Goal: Information Seeking & Learning: Learn about a topic

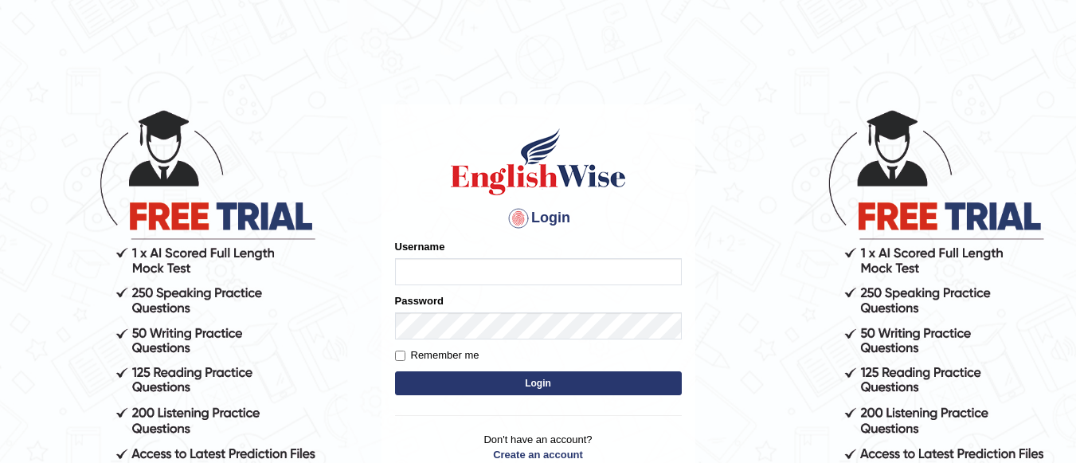
type input "jasveer_parramatta"
click at [570, 385] on button "Login" at bounding box center [538, 383] width 287 height 24
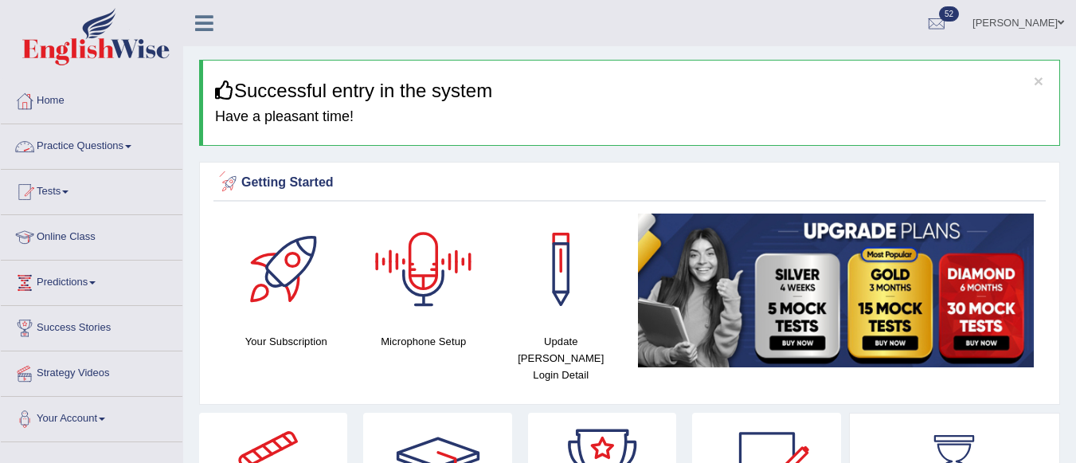
click at [96, 149] on link "Practice Questions" at bounding box center [92, 144] width 182 height 40
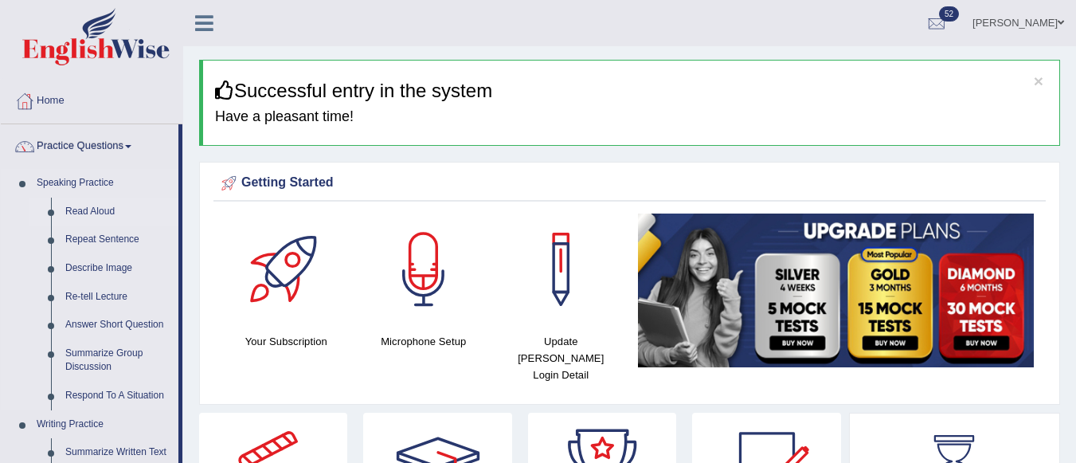
click at [74, 209] on link "Read Aloud" at bounding box center [118, 211] width 120 height 29
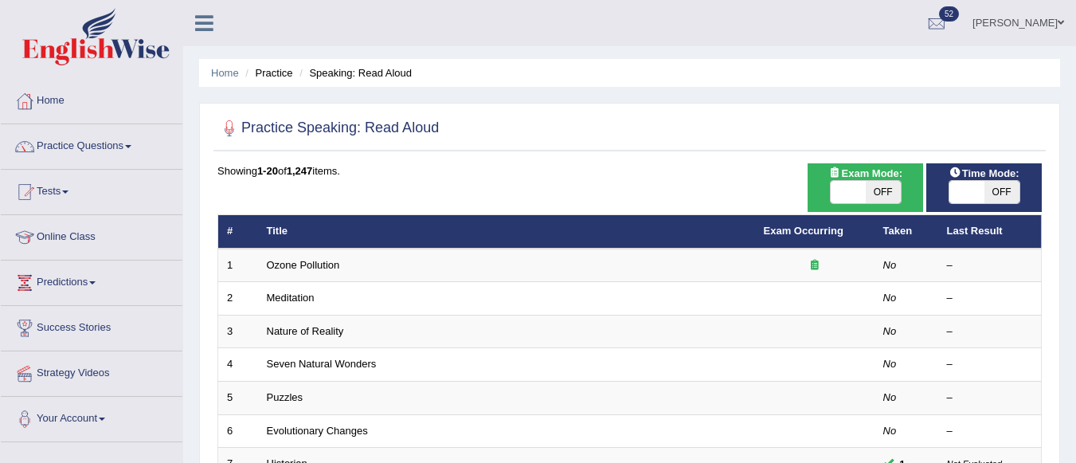
click at [878, 195] on span "OFF" at bounding box center [883, 192] width 35 height 22
checkbox input "true"
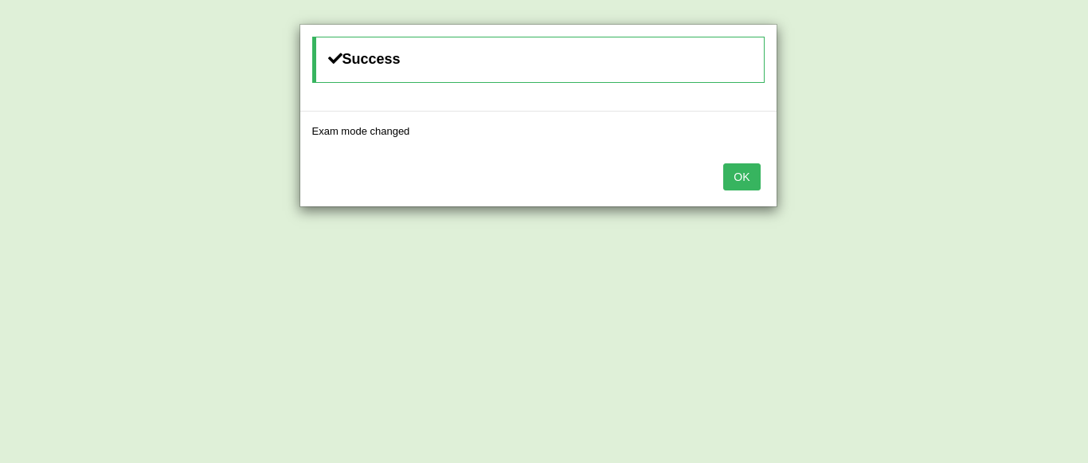
click at [739, 170] on button "OK" at bounding box center [741, 176] width 37 height 27
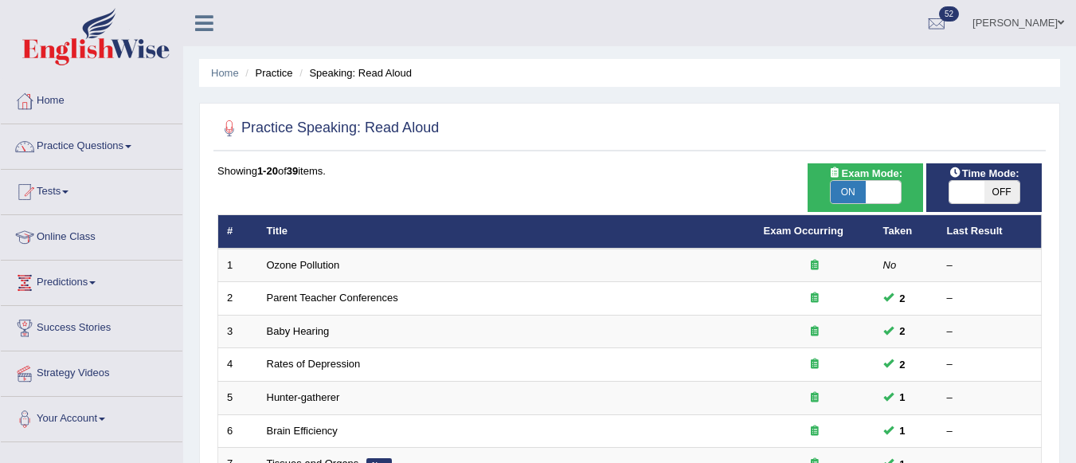
click at [1003, 192] on span "OFF" at bounding box center [1001, 192] width 35 height 22
checkbox input "true"
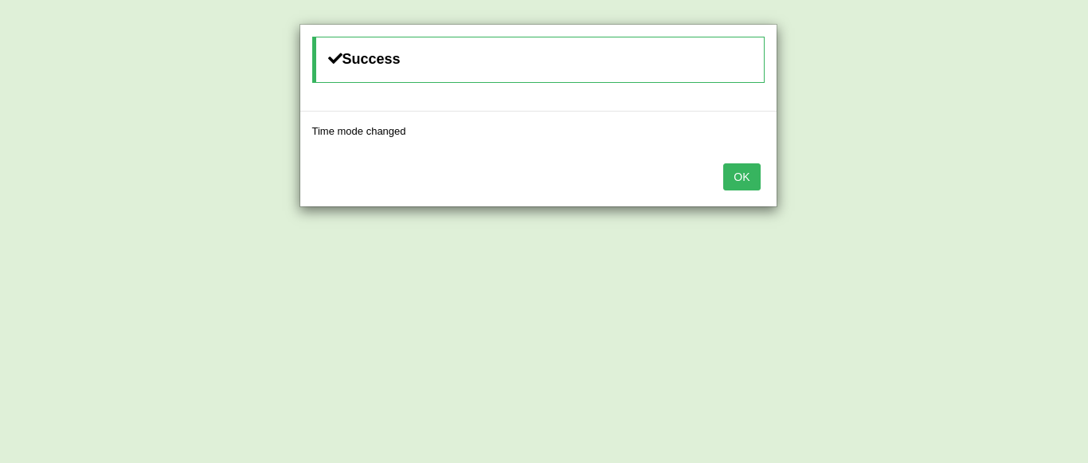
click at [740, 179] on button "OK" at bounding box center [741, 176] width 37 height 27
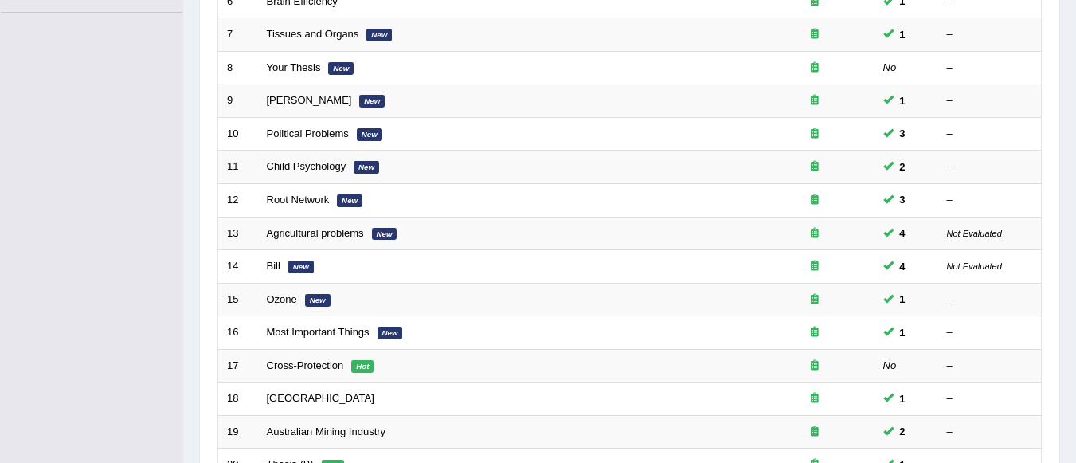
scroll to position [592, 0]
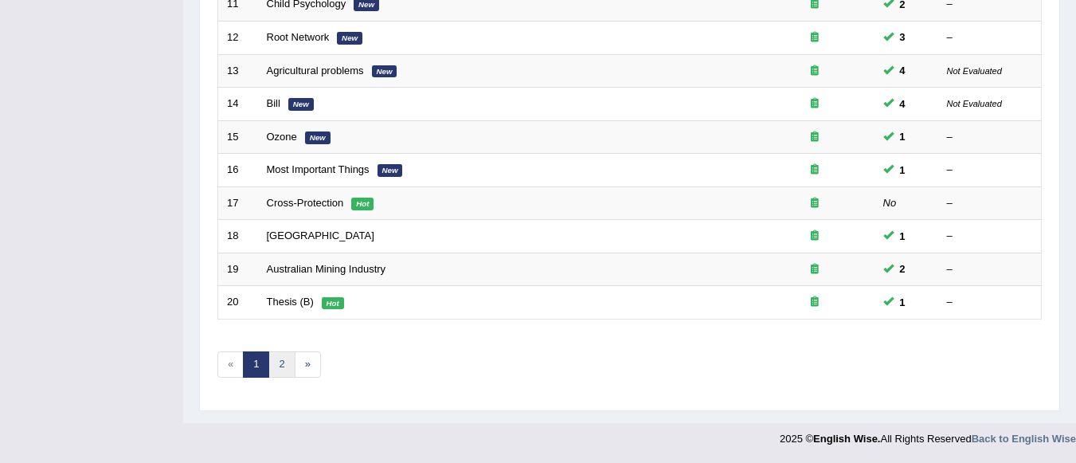
click at [284, 365] on link "2" at bounding box center [281, 364] width 26 height 26
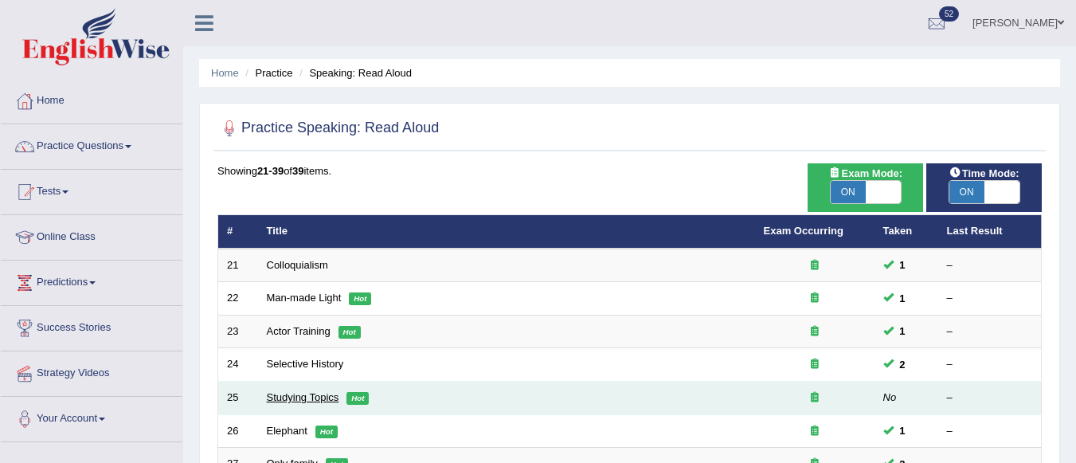
click at [295, 393] on link "Studying Topics" at bounding box center [303, 397] width 72 height 12
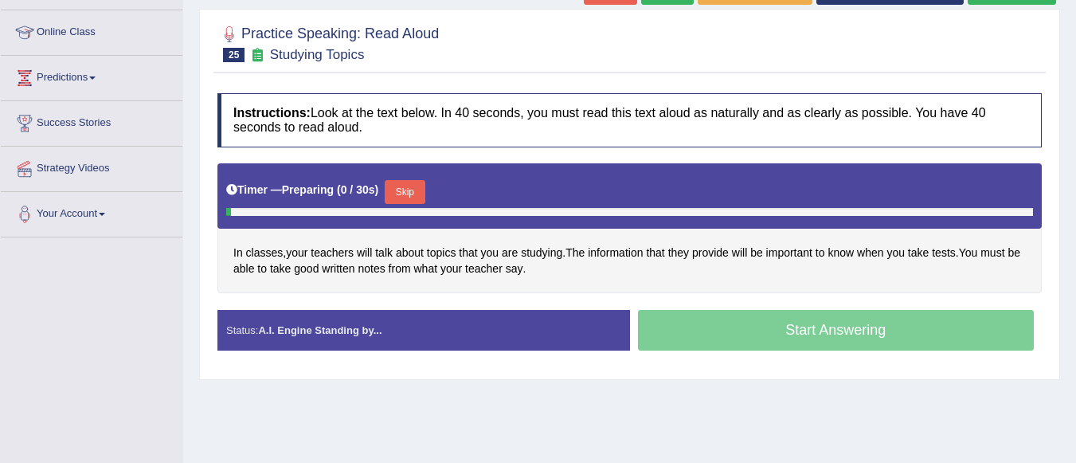
scroll to position [239, 0]
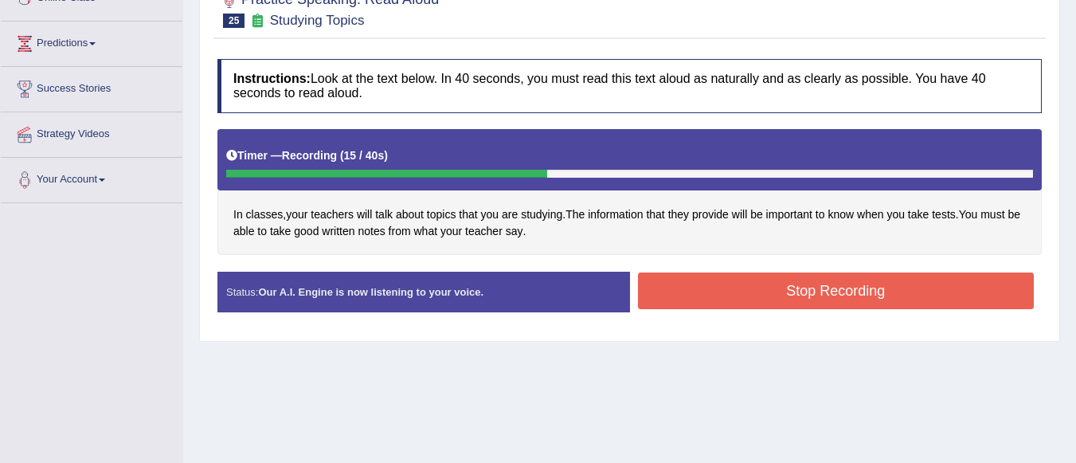
click at [839, 284] on button "Stop Recording" at bounding box center [836, 290] width 397 height 37
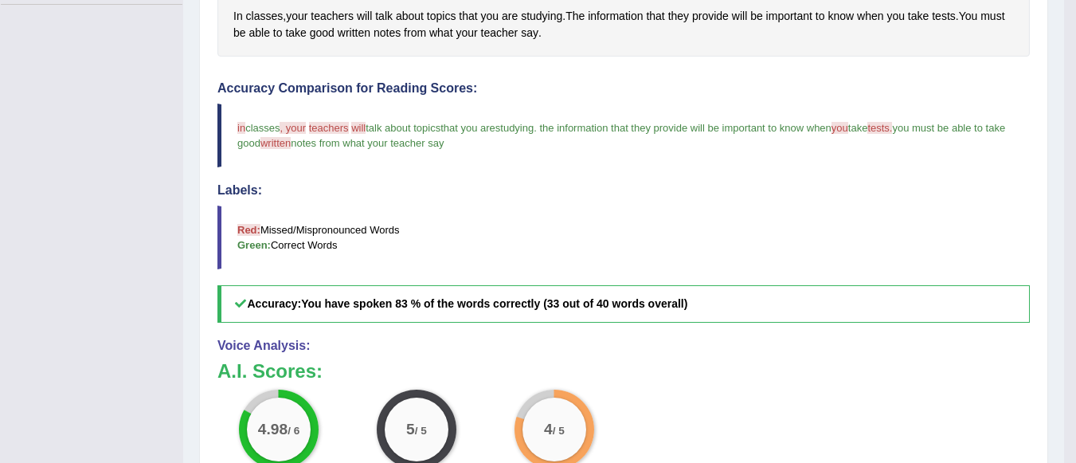
scroll to position [478, 0]
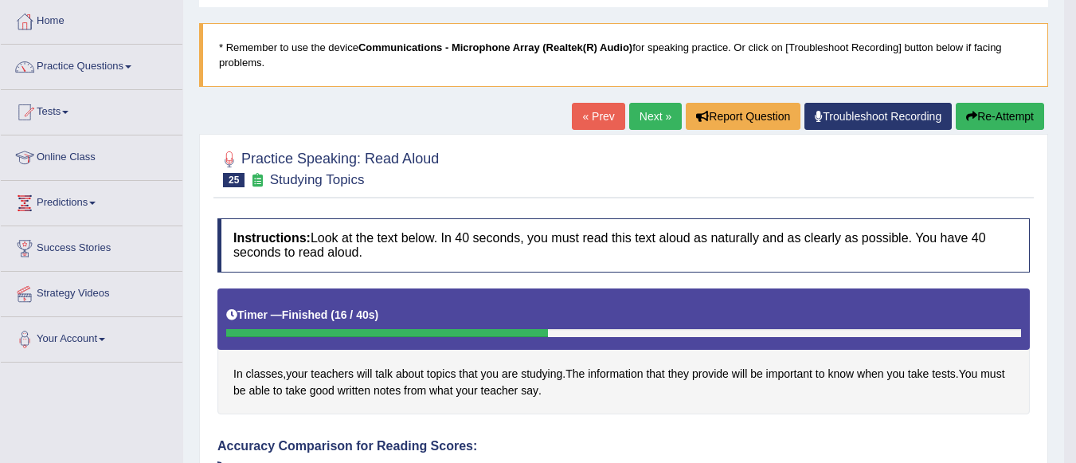
click at [647, 115] on link "Next »" at bounding box center [655, 116] width 53 height 27
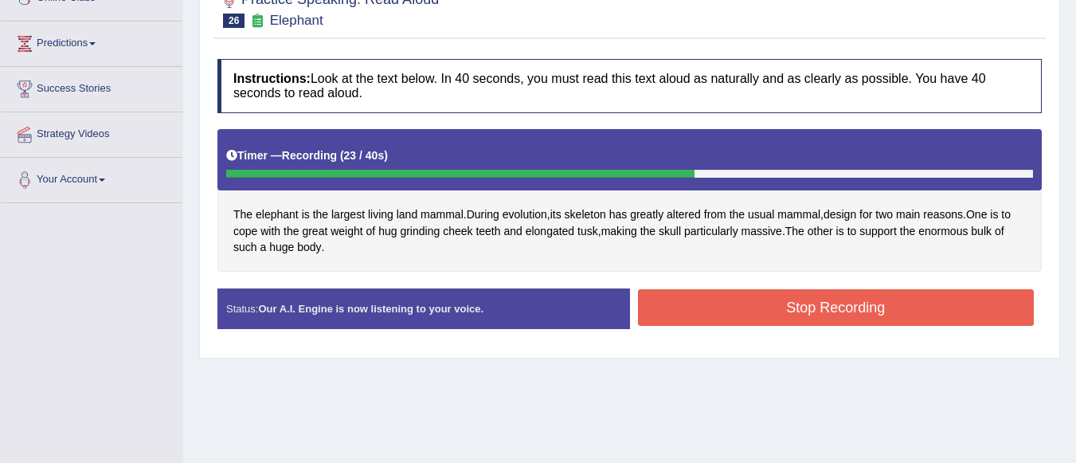
click at [753, 305] on button "Stop Recording" at bounding box center [836, 307] width 397 height 37
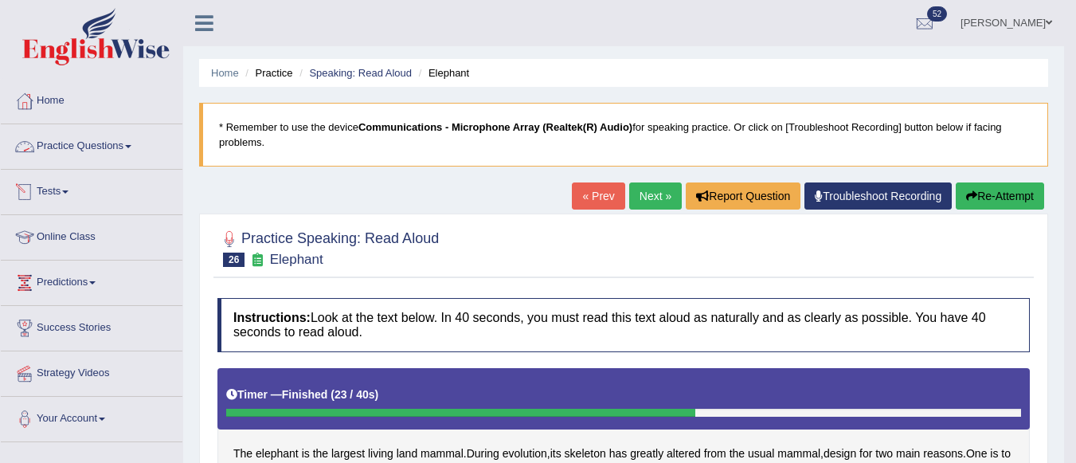
click at [108, 143] on link "Practice Questions" at bounding box center [92, 144] width 182 height 40
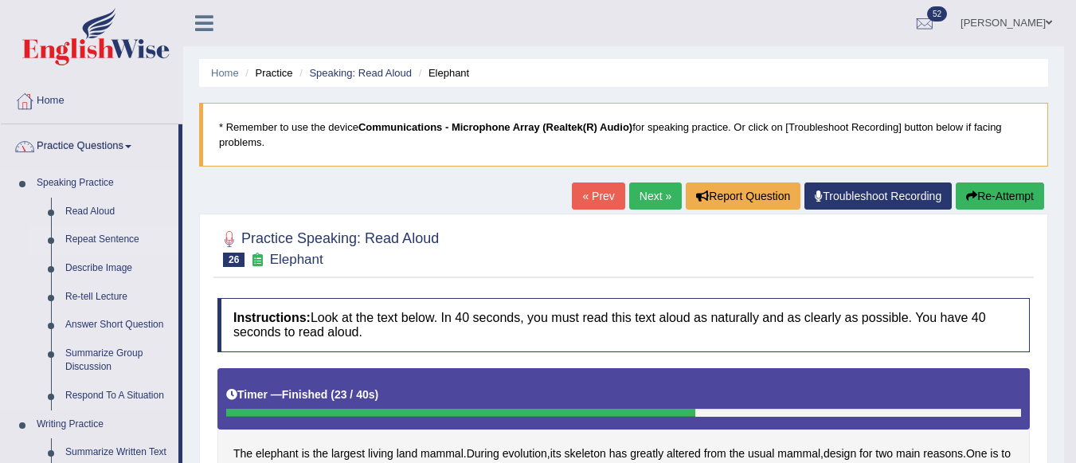
click at [89, 234] on link "Repeat Sentence" at bounding box center [118, 239] width 120 height 29
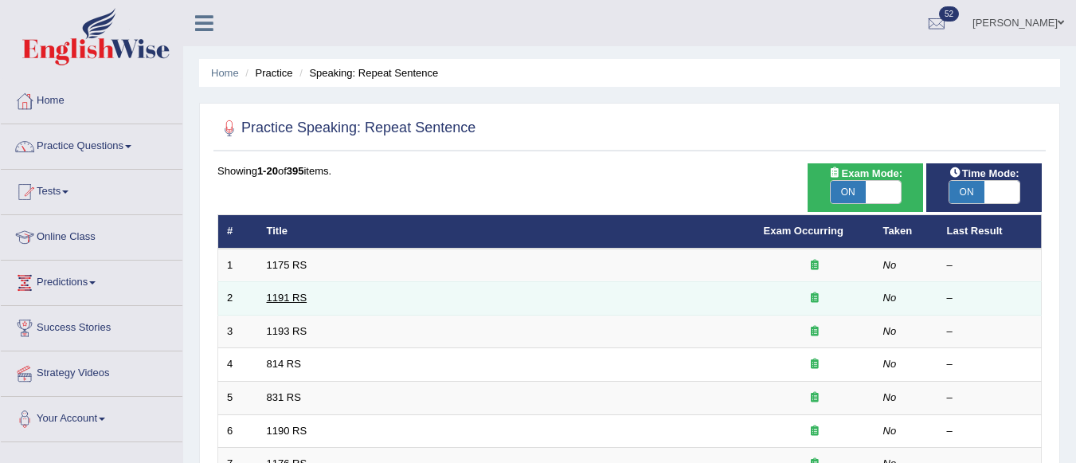
click at [285, 299] on link "1191 RS" at bounding box center [287, 297] width 41 height 12
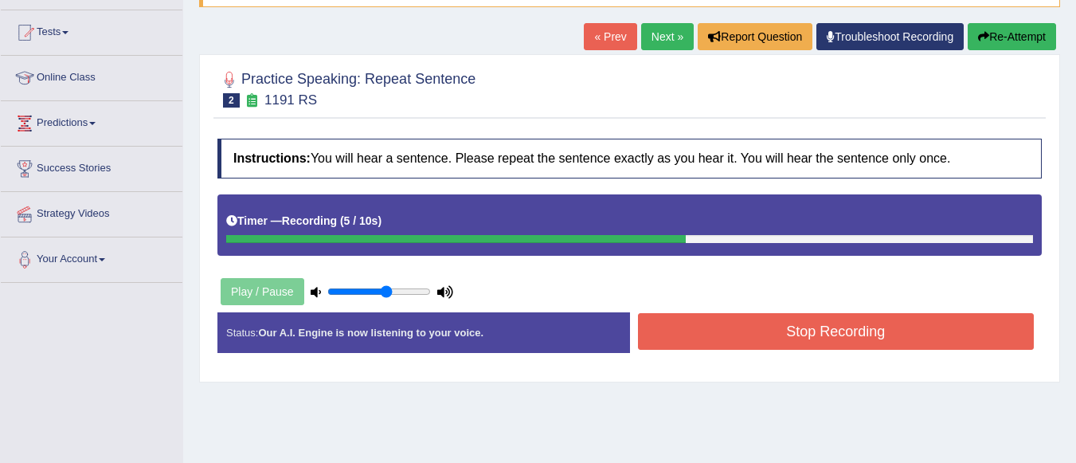
click at [777, 332] on button "Stop Recording" at bounding box center [836, 331] width 397 height 37
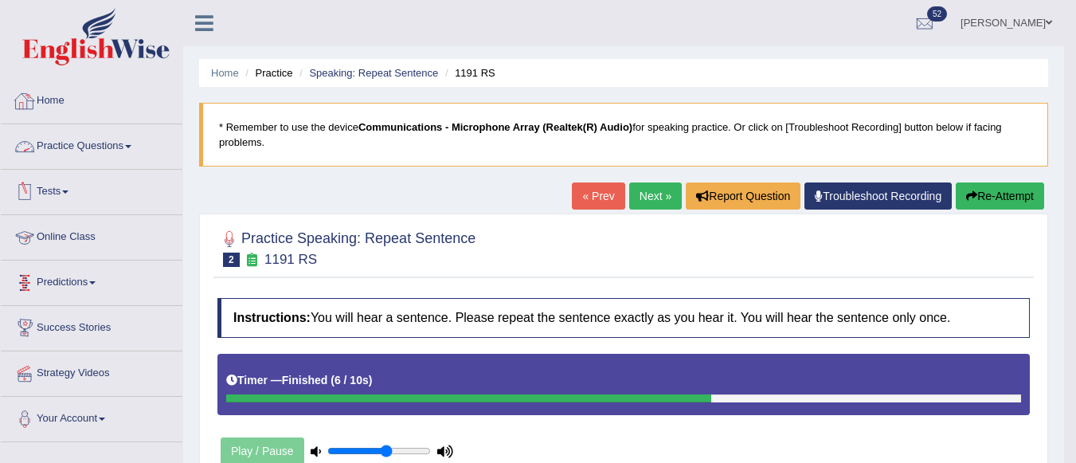
click at [647, 188] on link "Next »" at bounding box center [655, 195] width 53 height 27
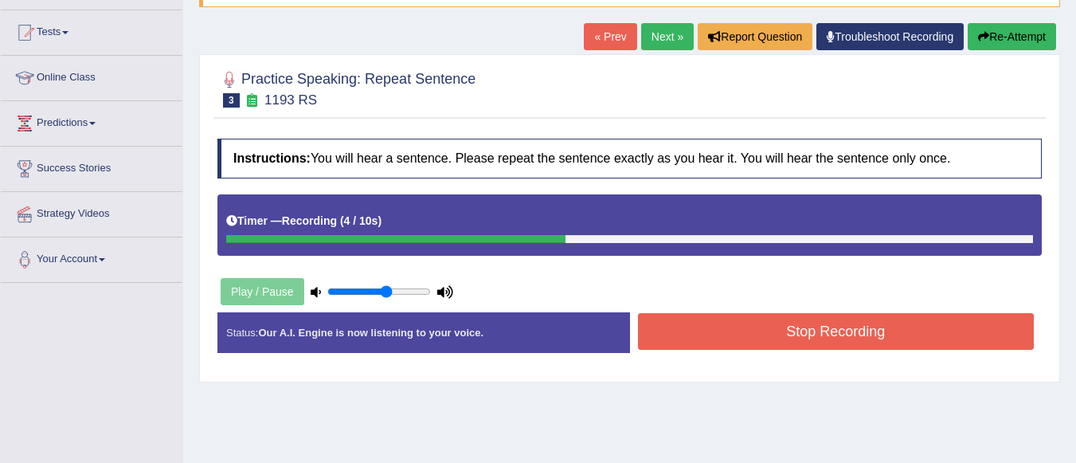
click at [732, 333] on button "Stop Recording" at bounding box center [836, 331] width 397 height 37
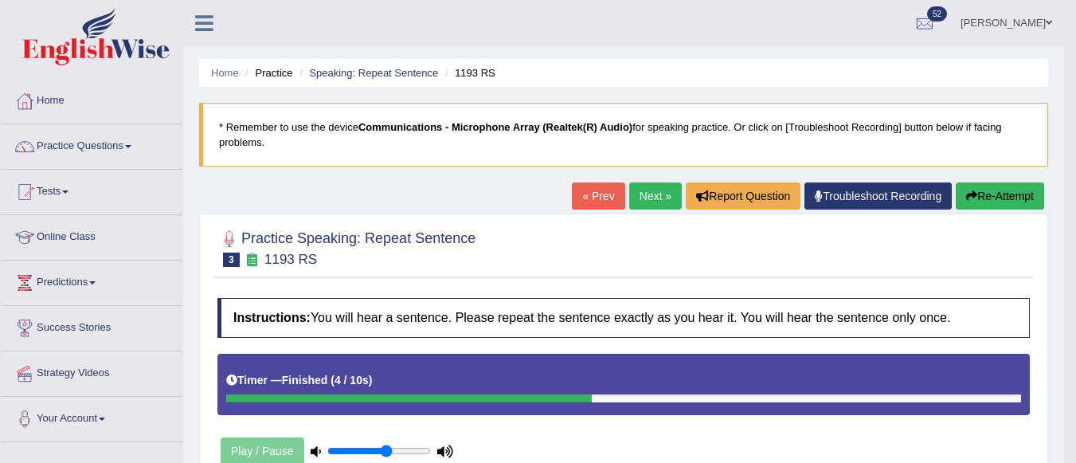
click at [629, 194] on link "Next »" at bounding box center [655, 195] width 53 height 27
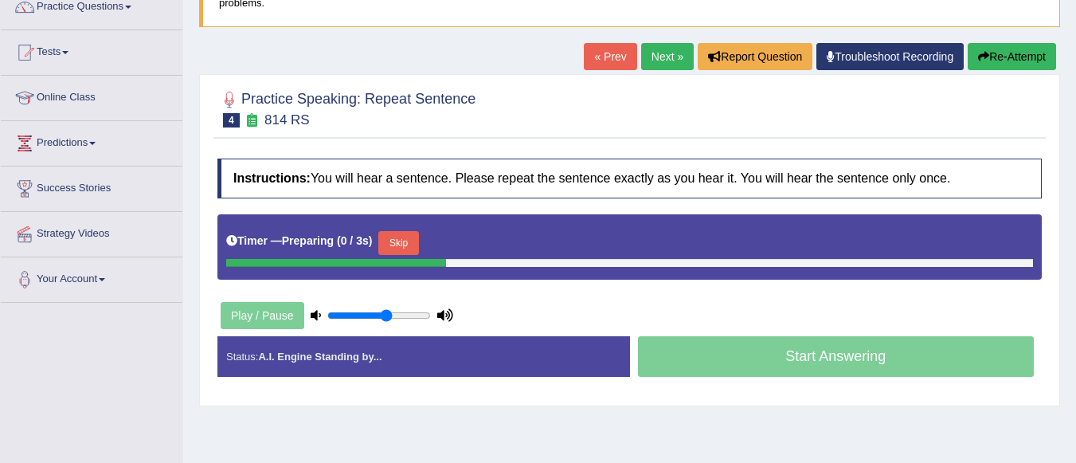
scroll to position [159, 0]
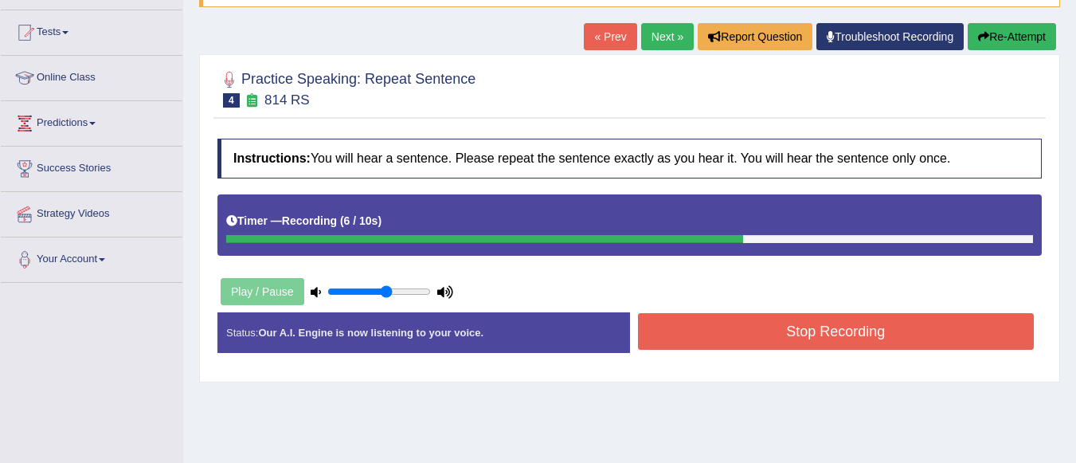
click at [803, 331] on button "Stop Recording" at bounding box center [836, 331] width 397 height 37
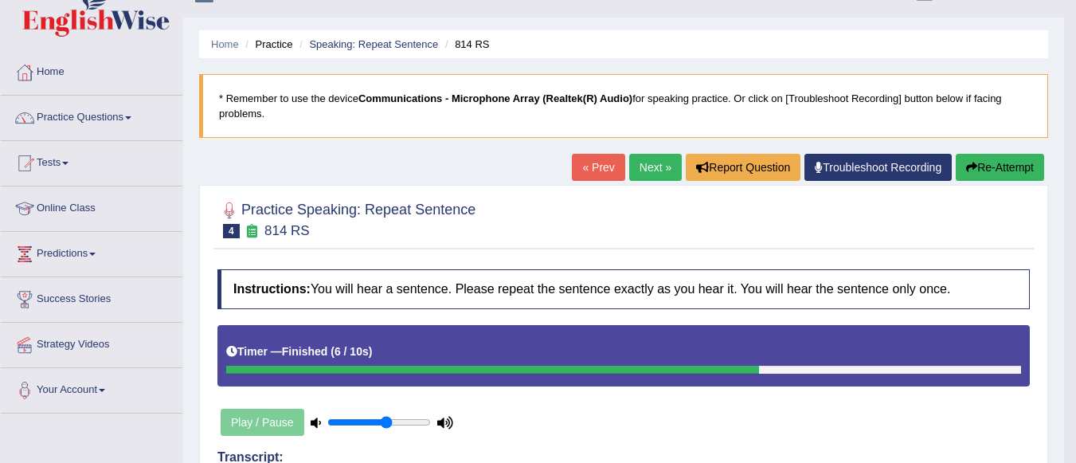
scroll to position [0, 0]
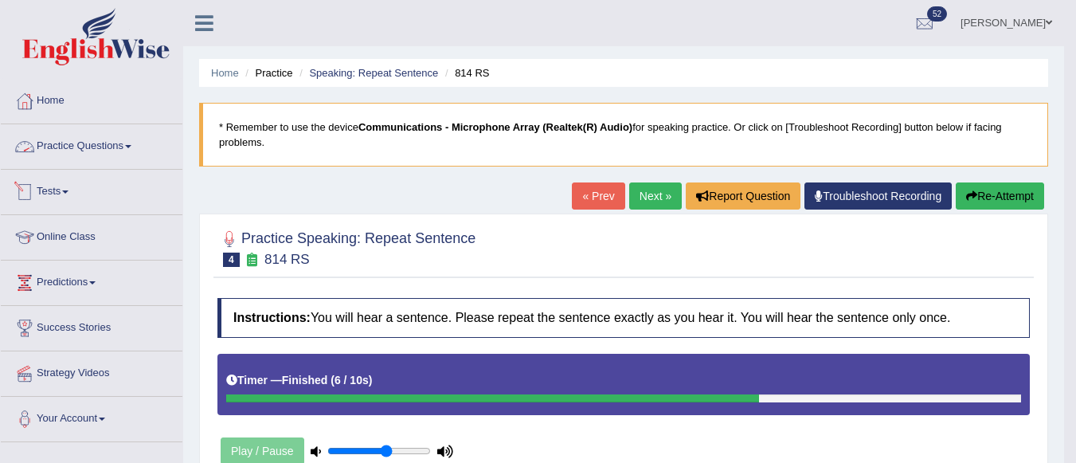
click at [114, 145] on link "Practice Questions" at bounding box center [92, 144] width 182 height 40
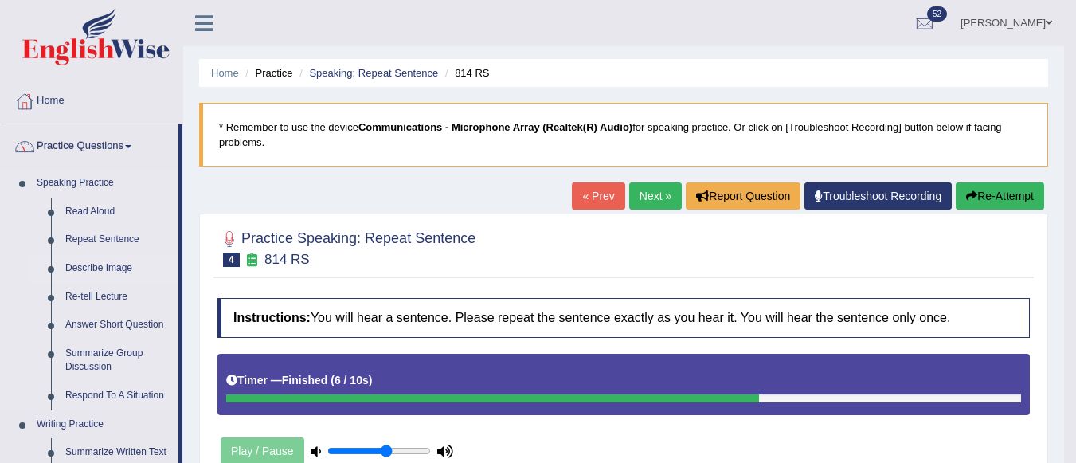
click at [104, 266] on link "Describe Image" at bounding box center [118, 268] width 120 height 29
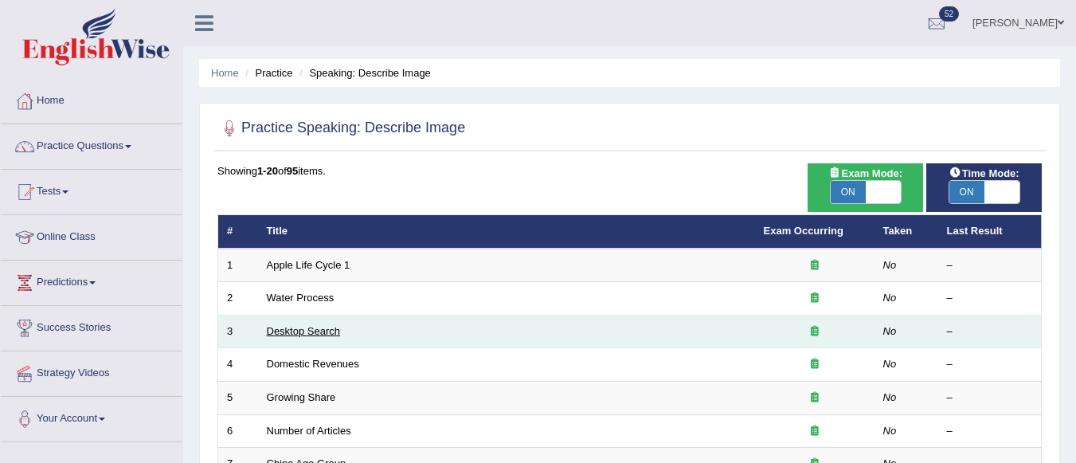
click at [310, 330] on link "Desktop Search" at bounding box center [304, 331] width 74 height 12
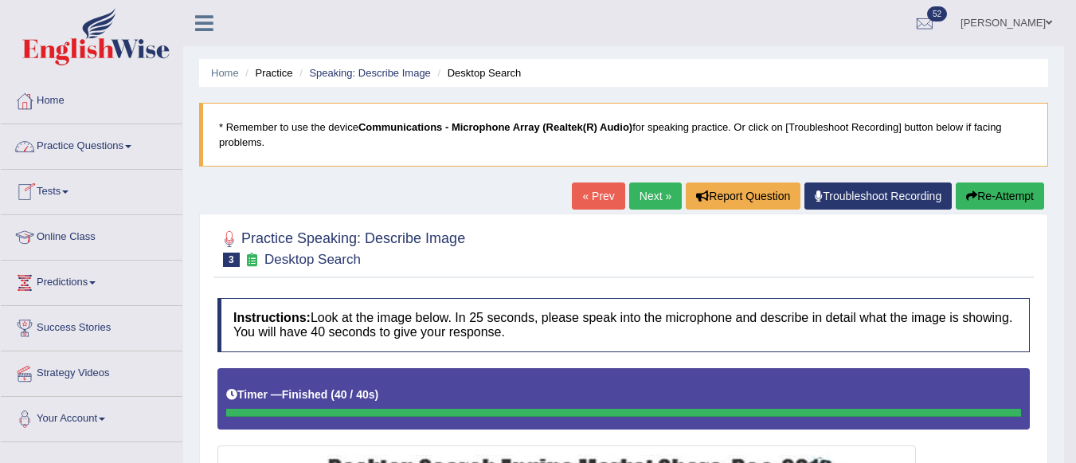
click at [103, 142] on link "Practice Questions" at bounding box center [92, 144] width 182 height 40
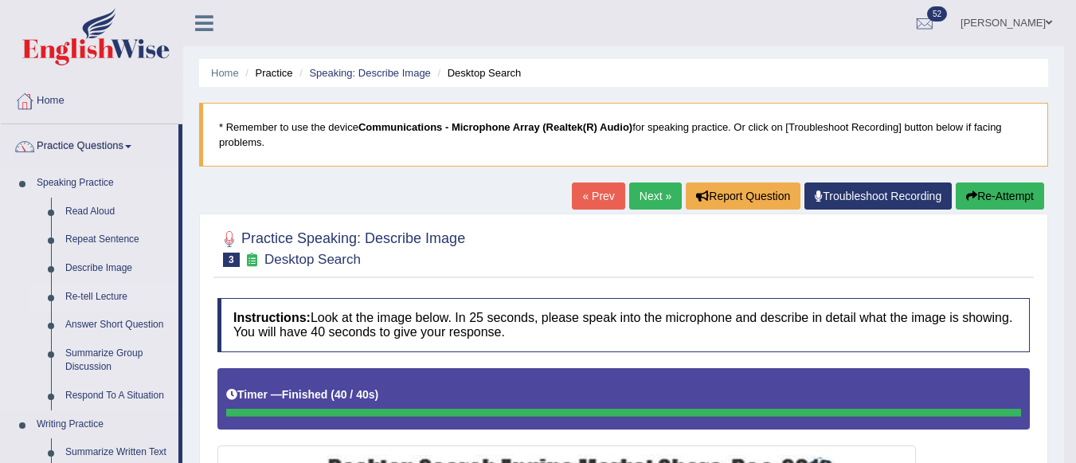
click at [98, 295] on link "Re-tell Lecture" at bounding box center [118, 297] width 120 height 29
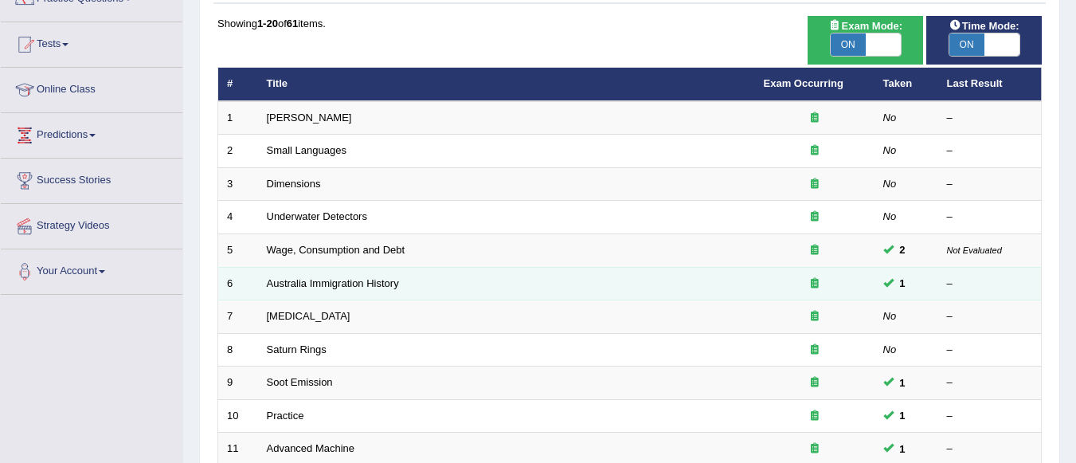
scroll to position [159, 0]
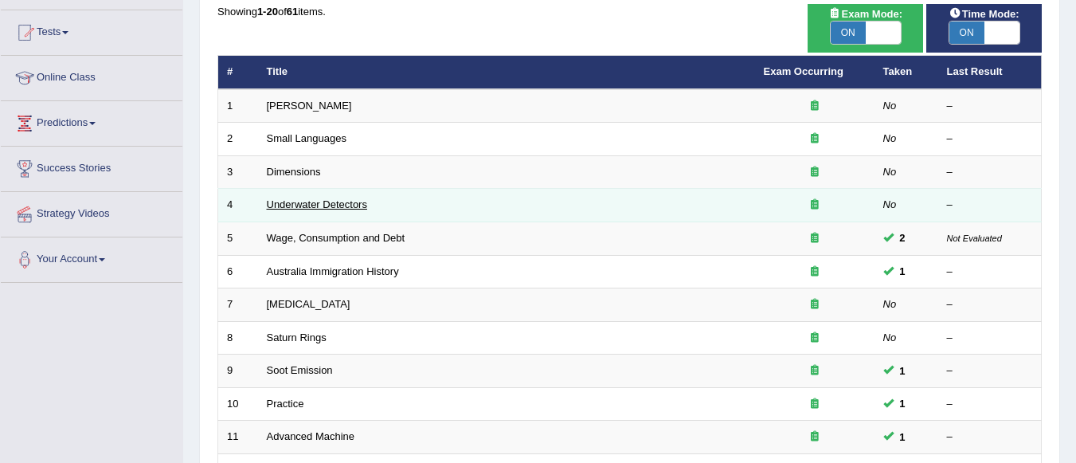
click at [312, 205] on link "Underwater Detectors" at bounding box center [317, 204] width 100 height 12
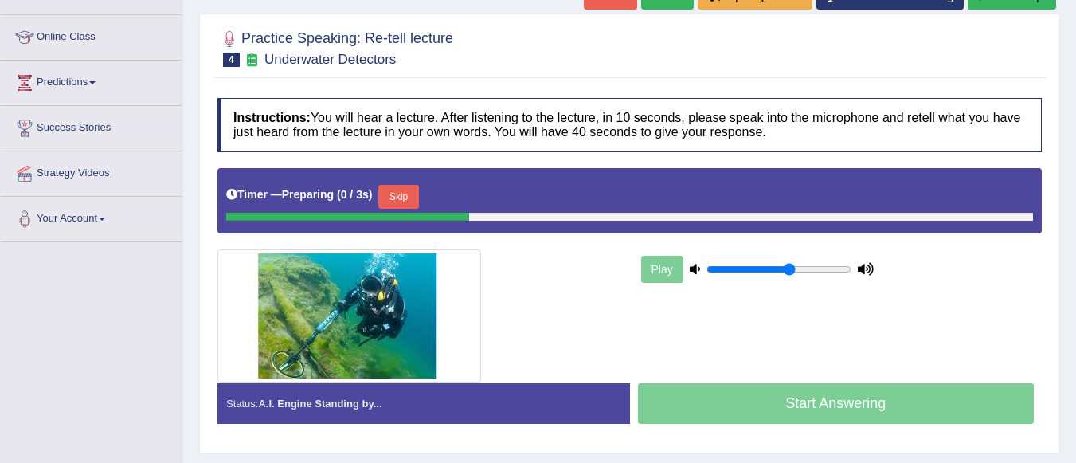
scroll to position [239, 0]
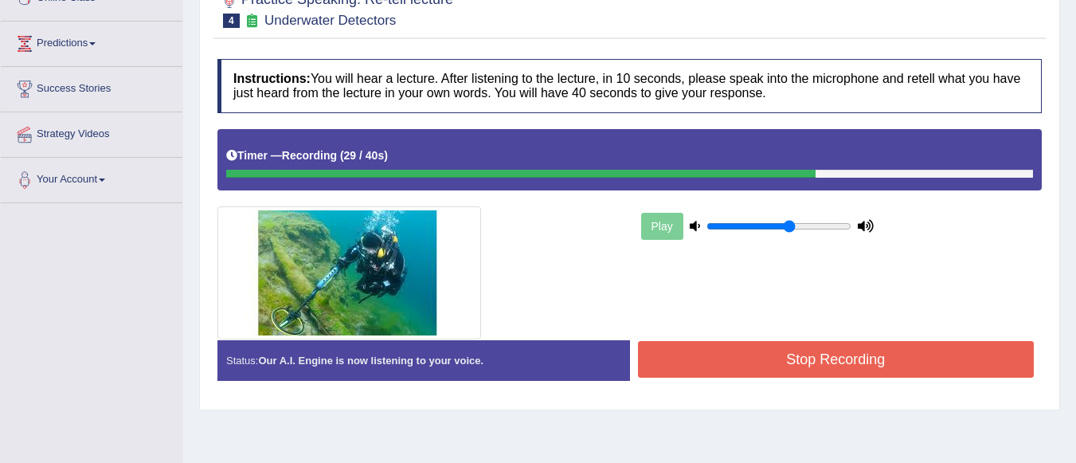
click at [835, 365] on button "Stop Recording" at bounding box center [836, 359] width 397 height 37
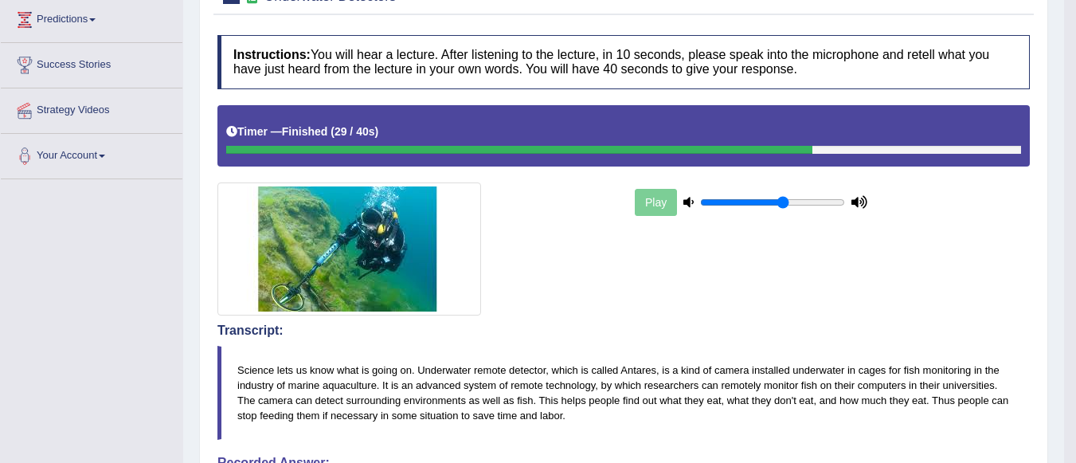
scroll to position [80, 0]
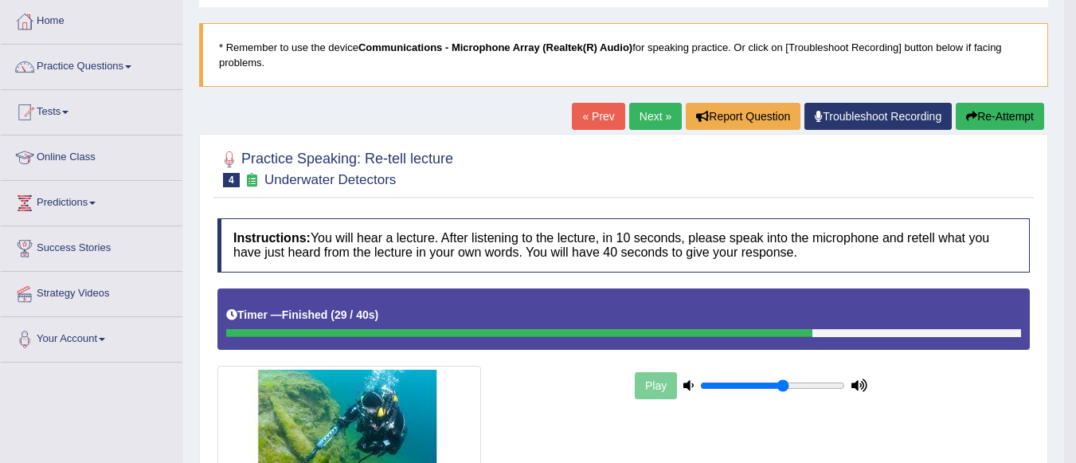
click at [991, 113] on button "Re-Attempt" at bounding box center [1000, 116] width 88 height 27
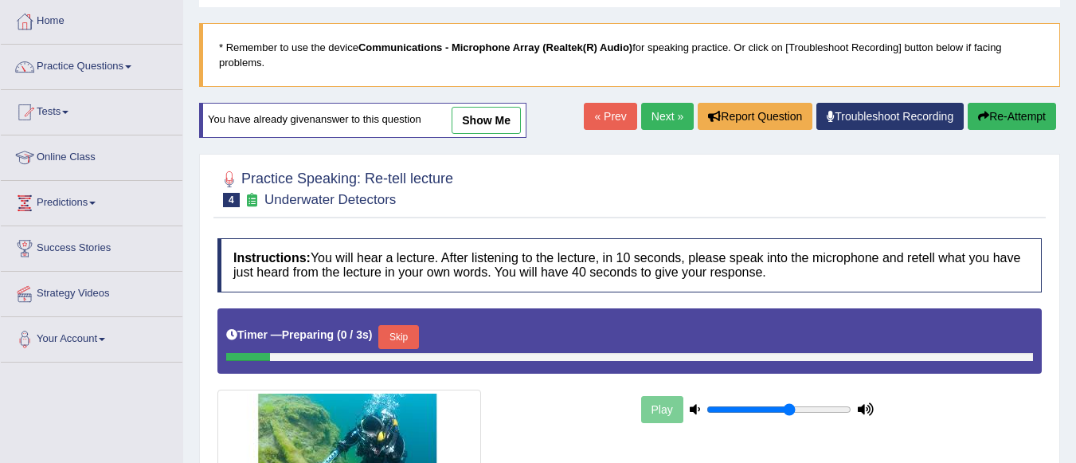
scroll to position [80, 0]
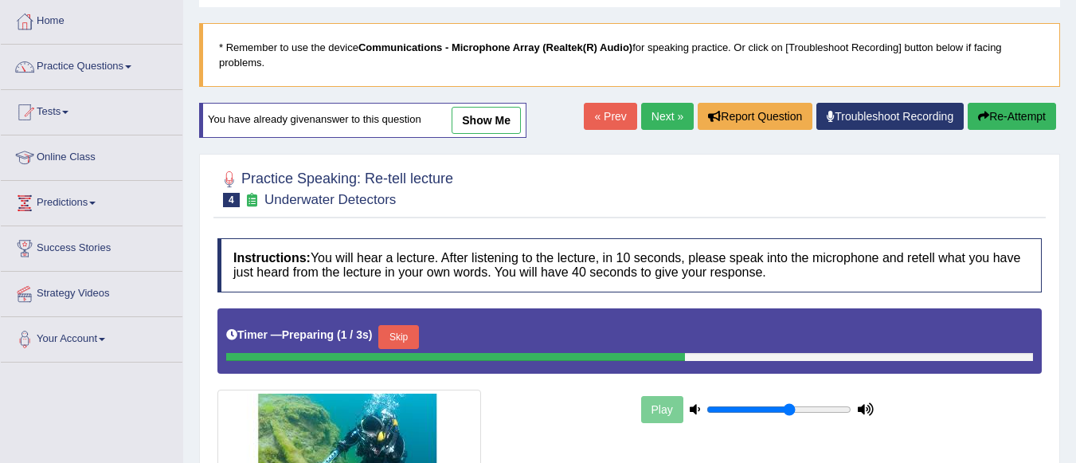
click at [404, 336] on button "Skip" at bounding box center [398, 337] width 40 height 24
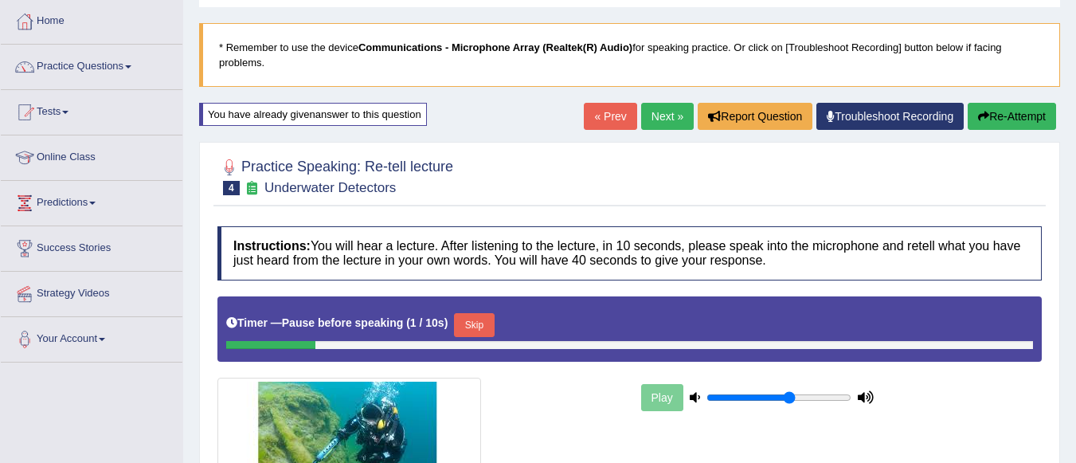
click at [484, 328] on button "Skip" at bounding box center [474, 325] width 40 height 24
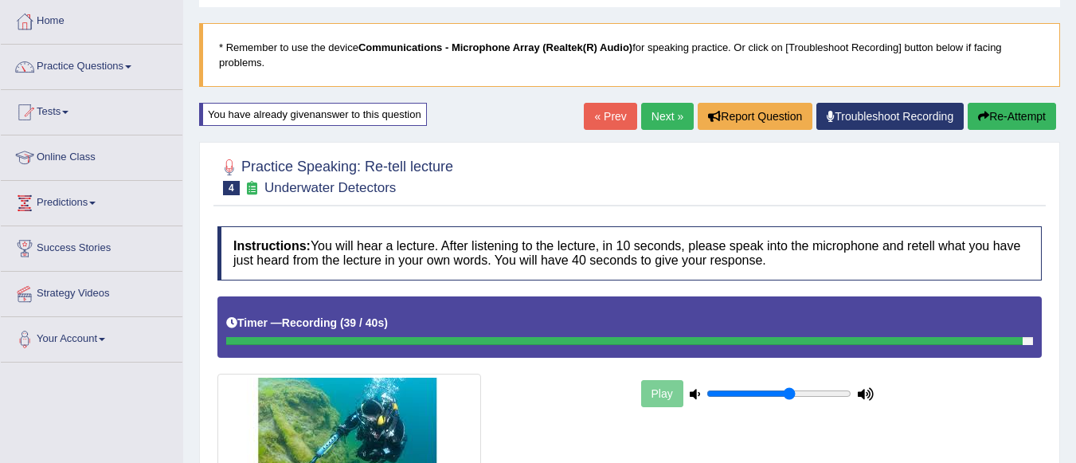
scroll to position [373, 0]
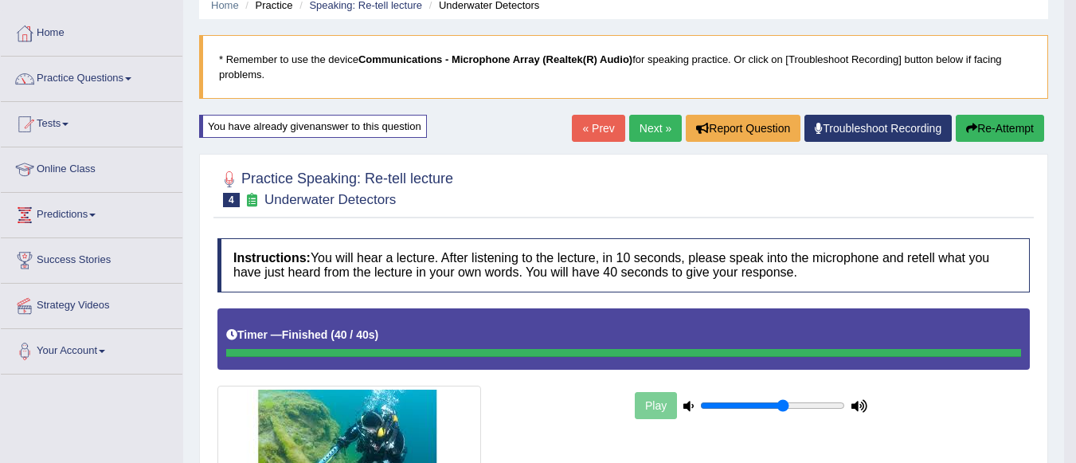
scroll to position [55, 0]
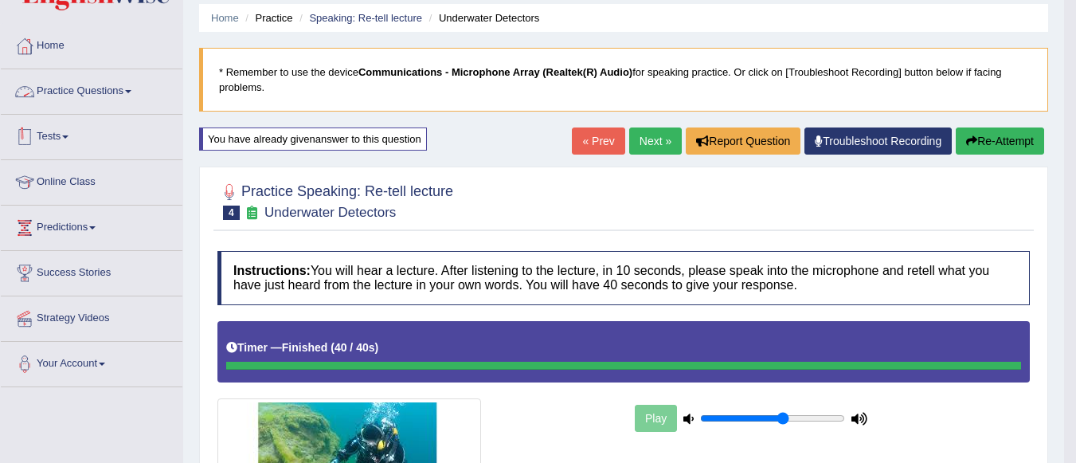
click at [90, 101] on link "Practice Questions" at bounding box center [92, 89] width 182 height 40
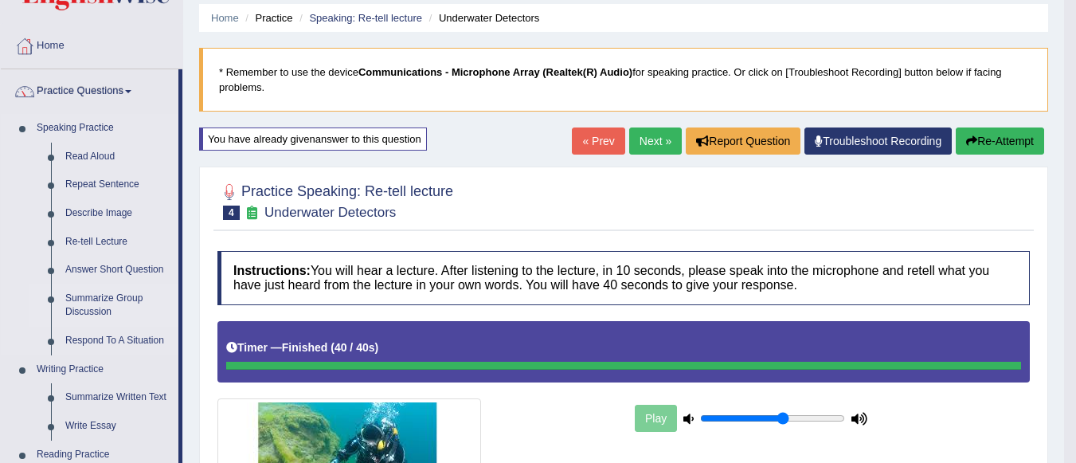
click at [102, 299] on link "Summarize Group Discussion" at bounding box center [118, 305] width 120 height 42
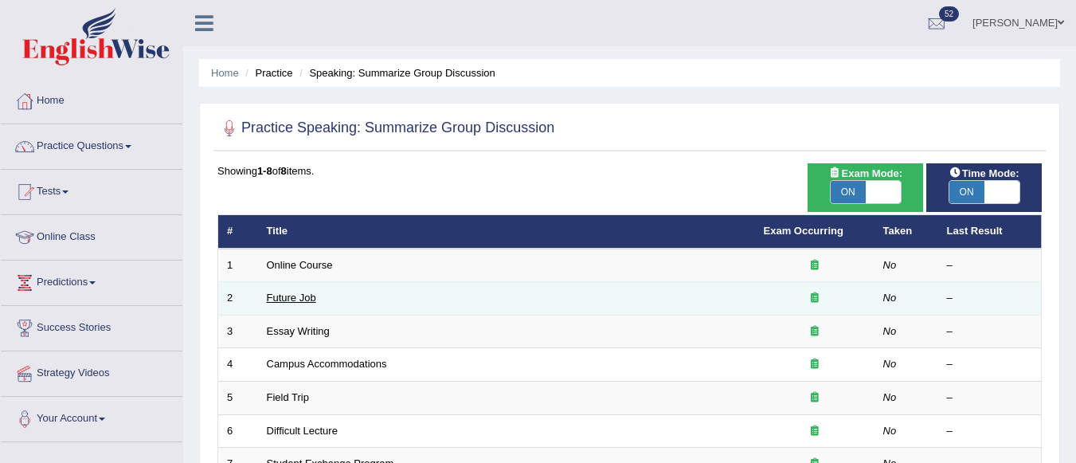
click at [300, 302] on link "Future Job" at bounding box center [291, 297] width 49 height 12
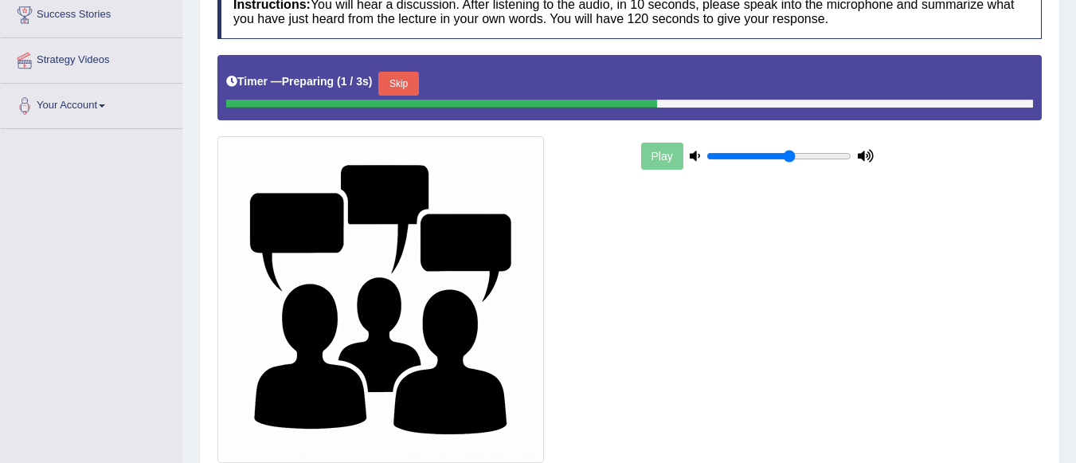
scroll to position [319, 0]
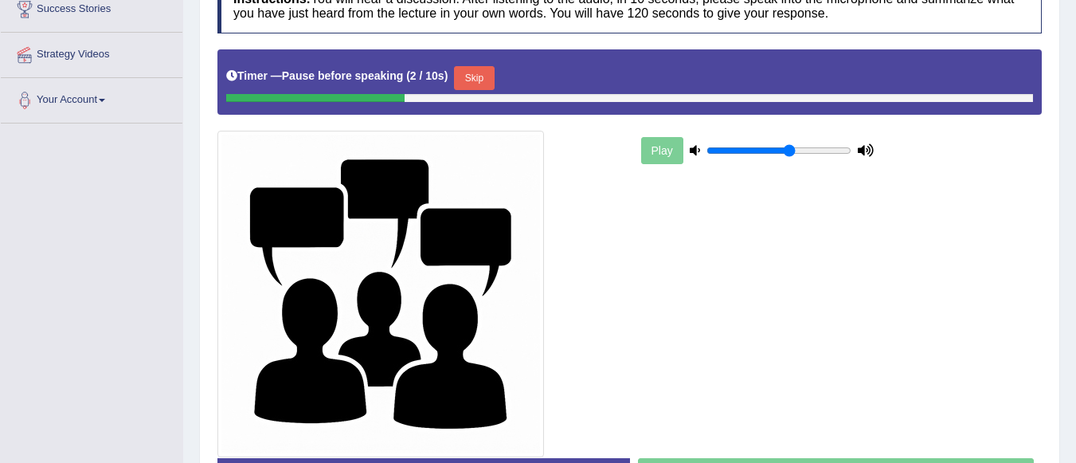
click at [494, 73] on button "Skip" at bounding box center [474, 78] width 40 height 24
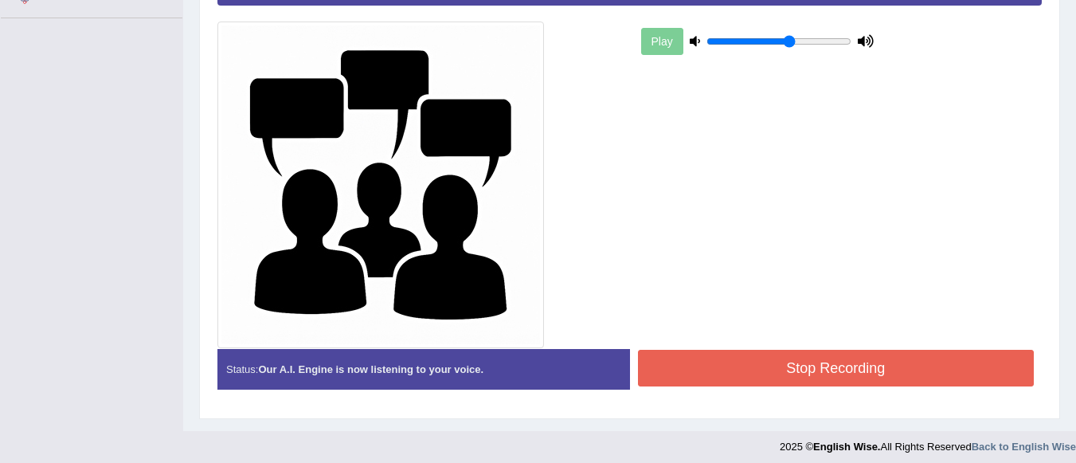
scroll to position [432, 0]
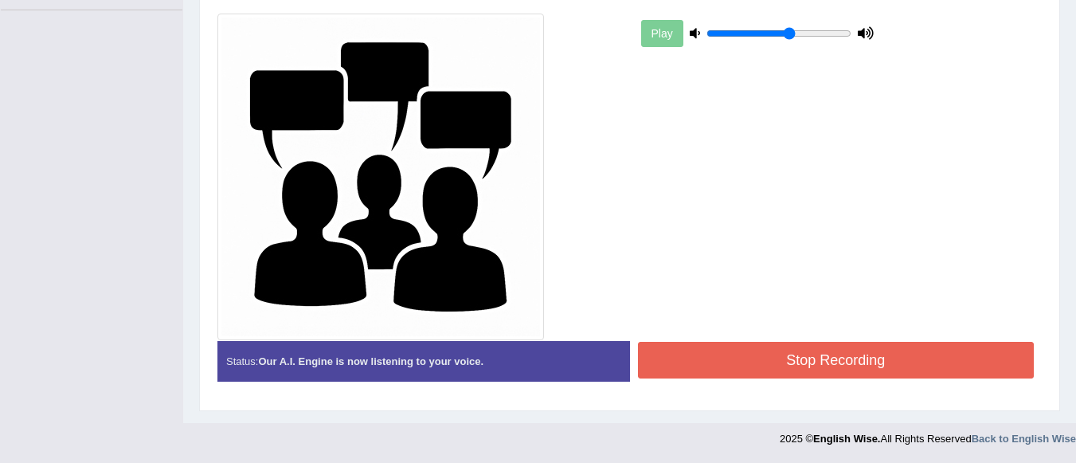
click at [806, 364] on button "Stop Recording" at bounding box center [836, 360] width 397 height 37
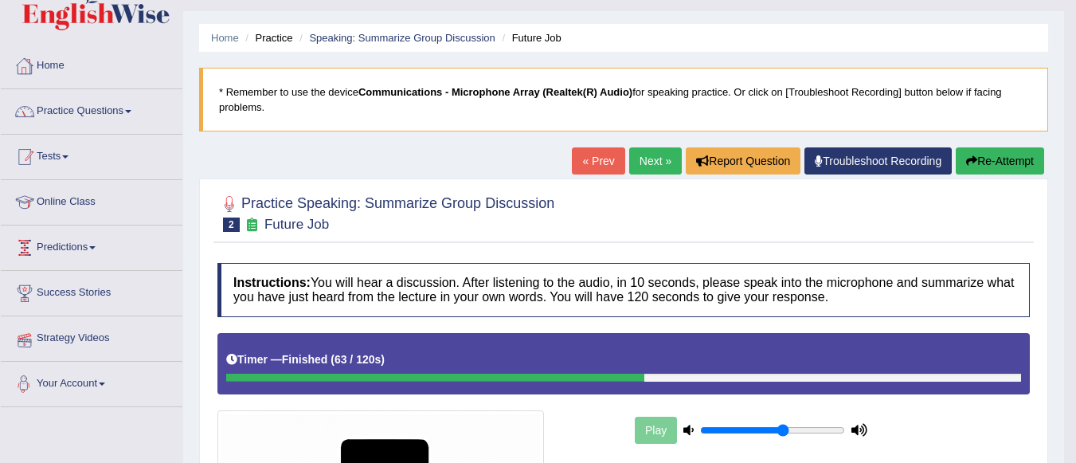
scroll to position [33, 0]
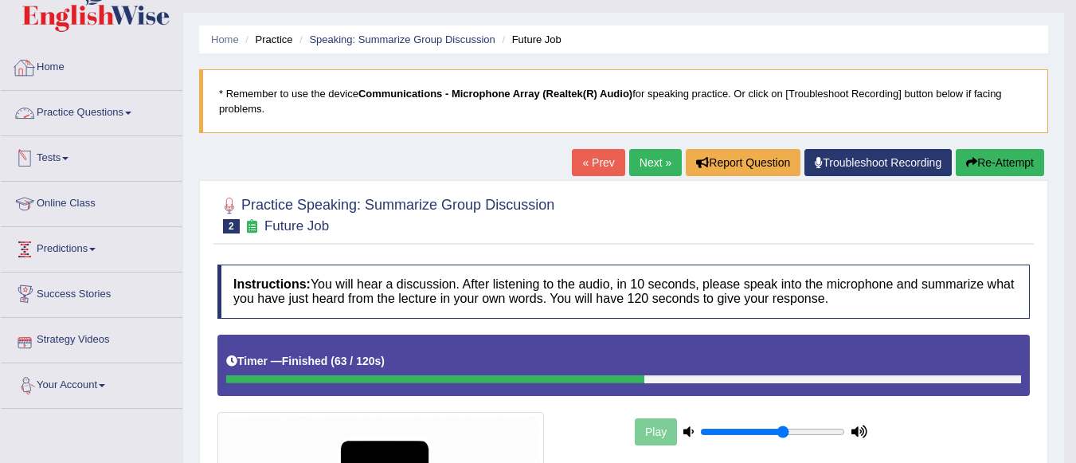
click at [100, 113] on link "Practice Questions" at bounding box center [92, 111] width 182 height 40
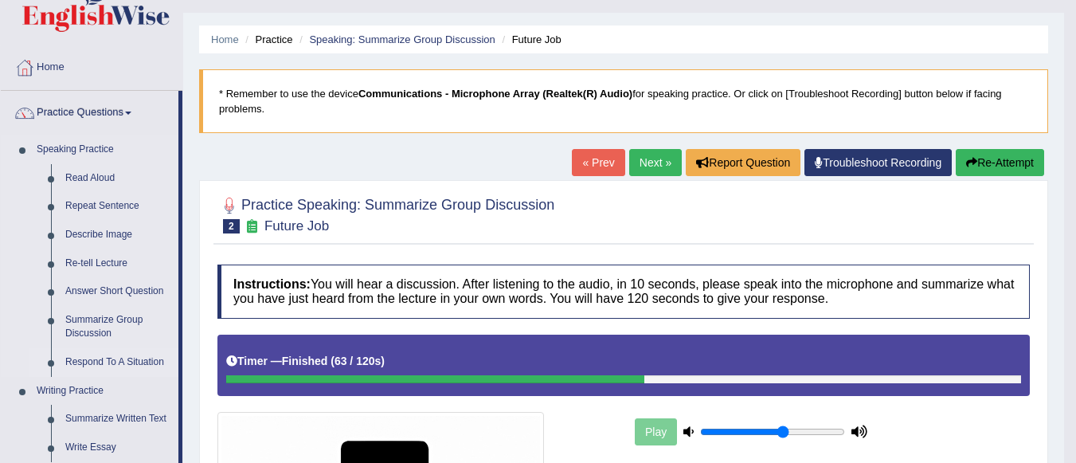
click at [132, 354] on link "Respond To A Situation" at bounding box center [118, 362] width 120 height 29
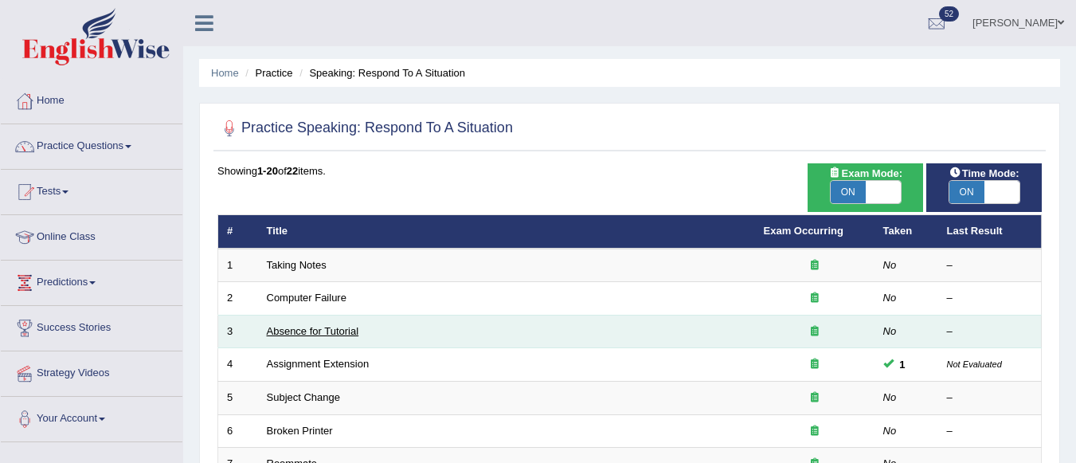
click at [343, 333] on link "Absence for Tutorial" at bounding box center [313, 331] width 92 height 12
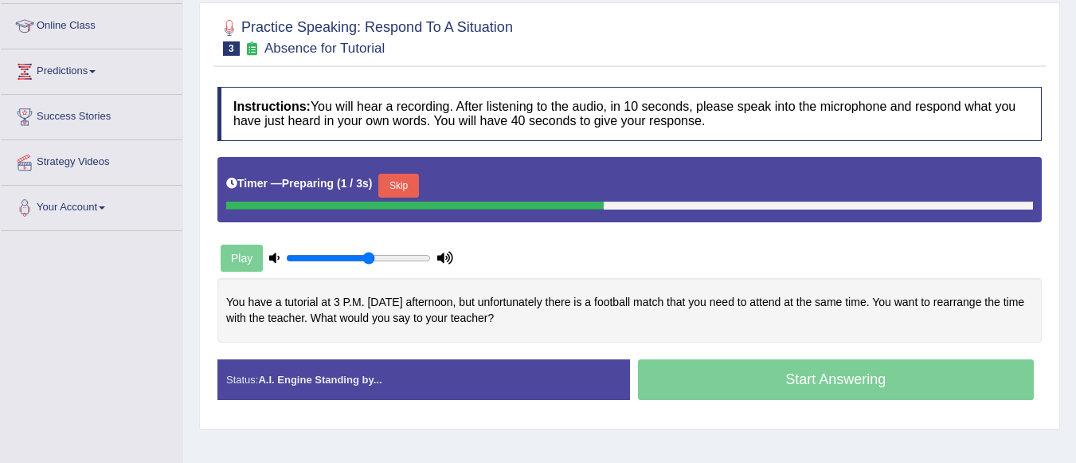
scroll to position [239, 0]
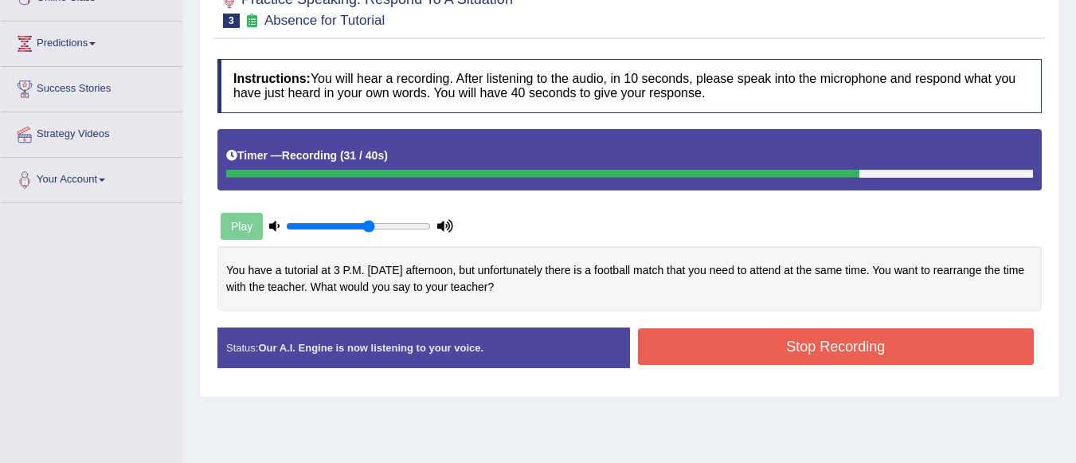
click at [734, 355] on button "Stop Recording" at bounding box center [836, 346] width 397 height 37
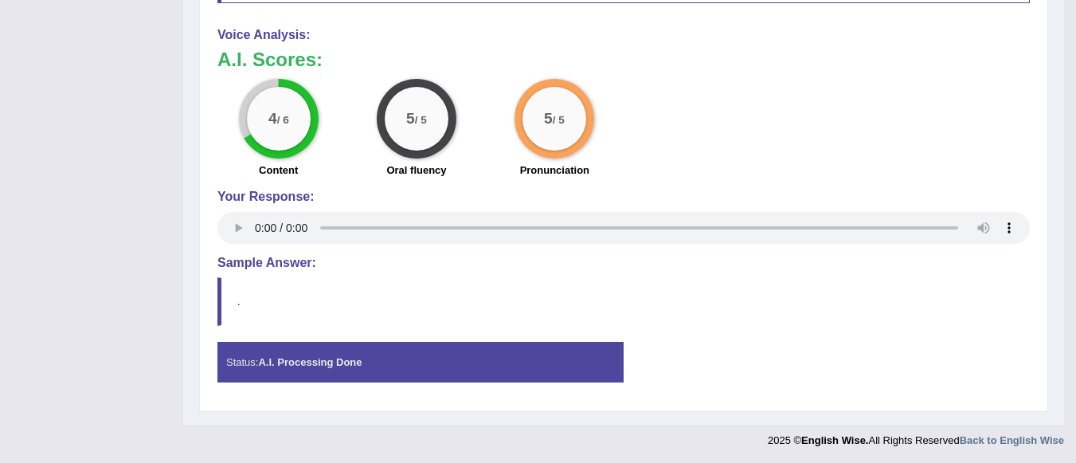
scroll to position [752, 0]
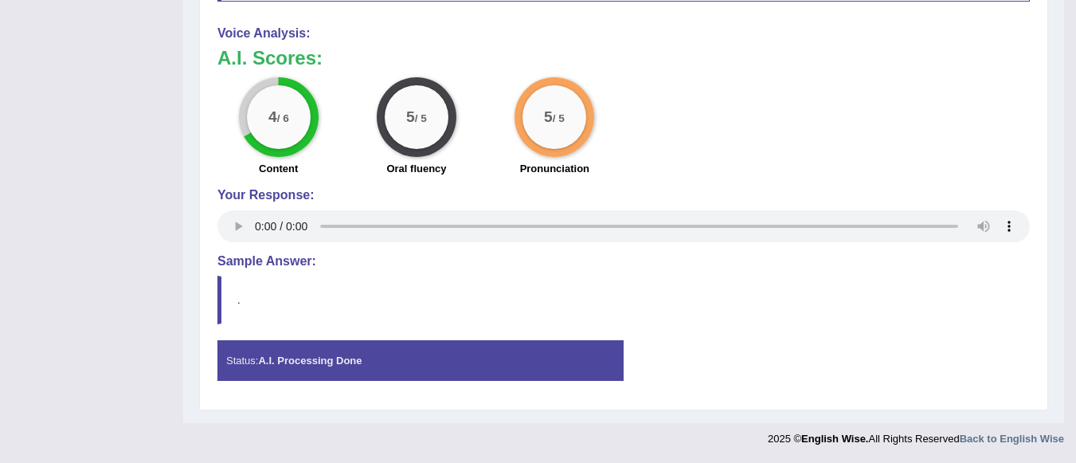
click at [413, 375] on div "Status: A.I. Processing Done" at bounding box center [420, 360] width 406 height 41
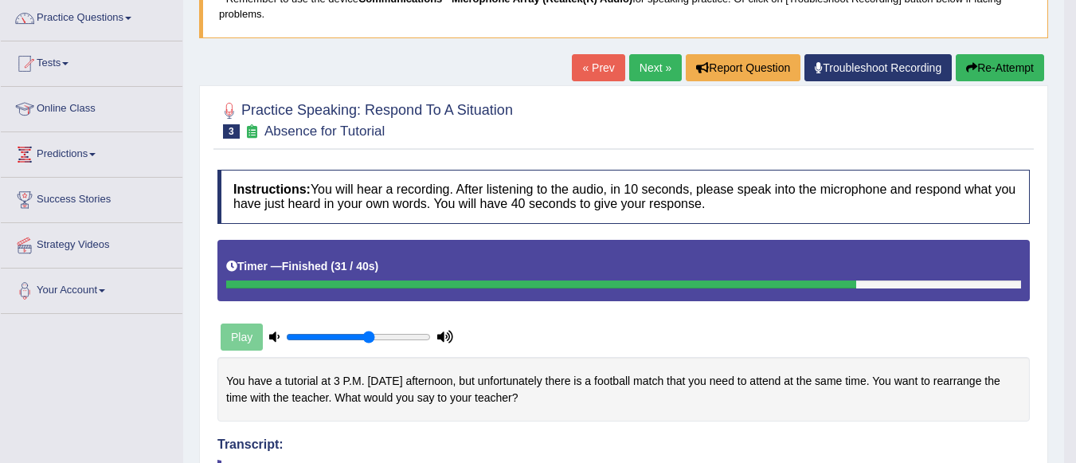
scroll to position [35, 0]
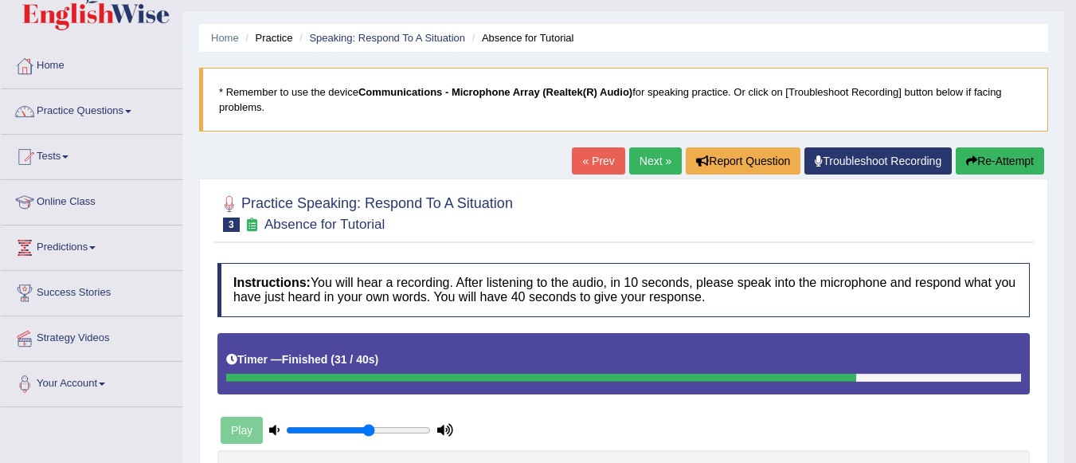
click at [653, 168] on link "Next »" at bounding box center [655, 160] width 53 height 27
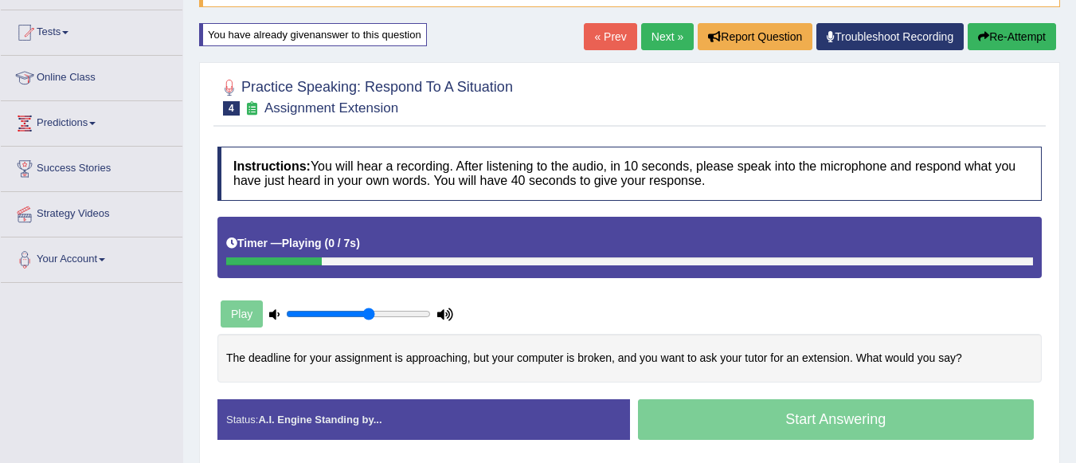
click at [660, 33] on link "Next »" at bounding box center [667, 36] width 53 height 27
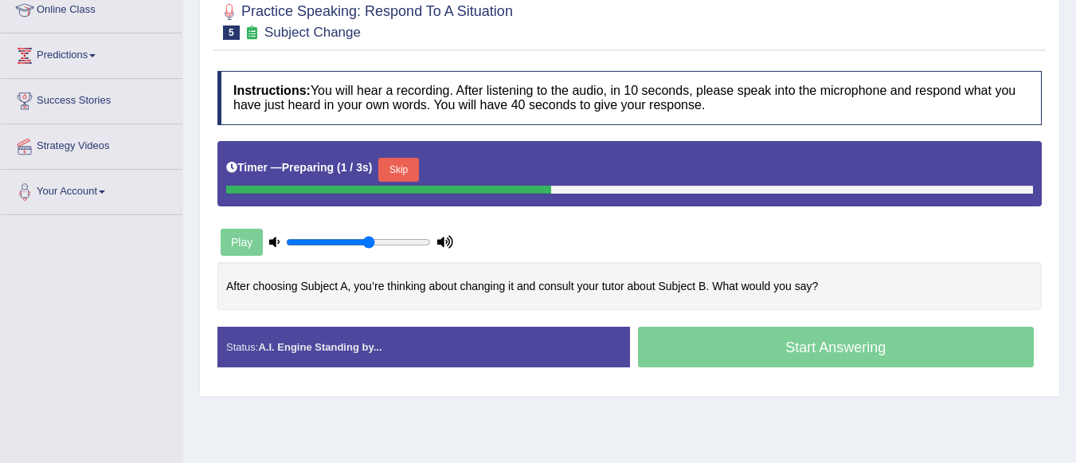
scroll to position [319, 0]
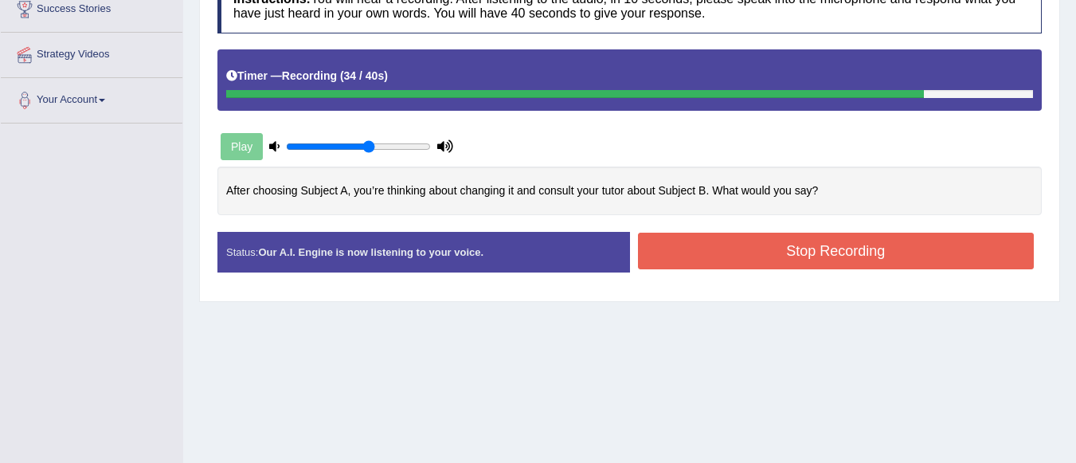
click at [858, 247] on button "Stop Recording" at bounding box center [836, 251] width 397 height 37
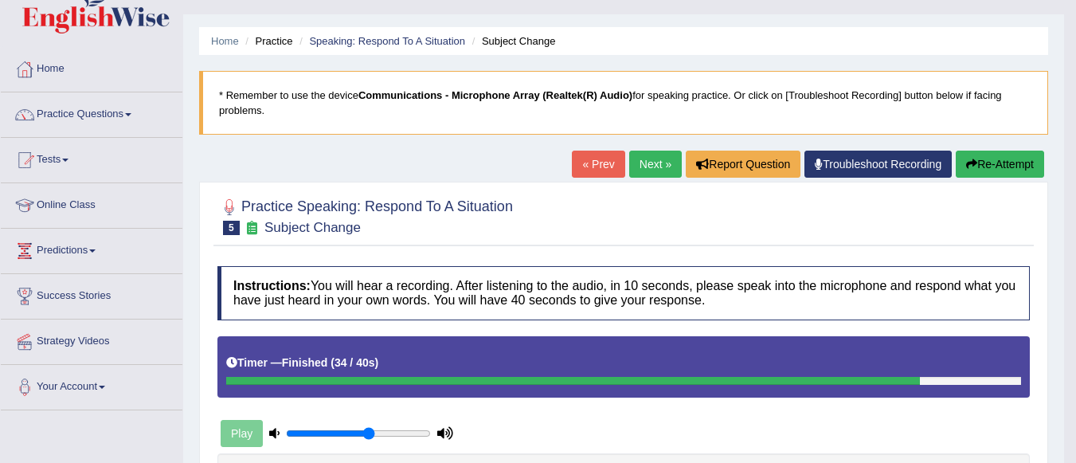
scroll to position [0, 0]
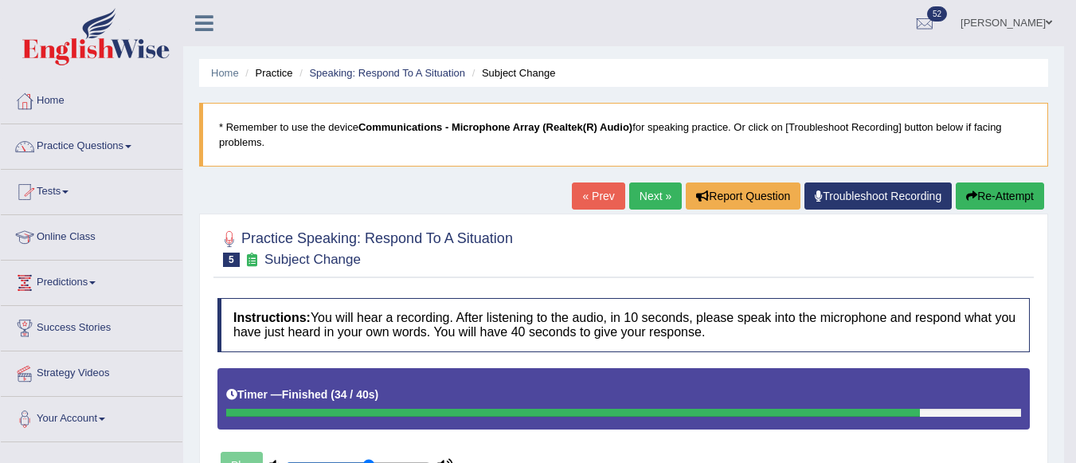
click at [48, 190] on link "Tests" at bounding box center [92, 190] width 182 height 40
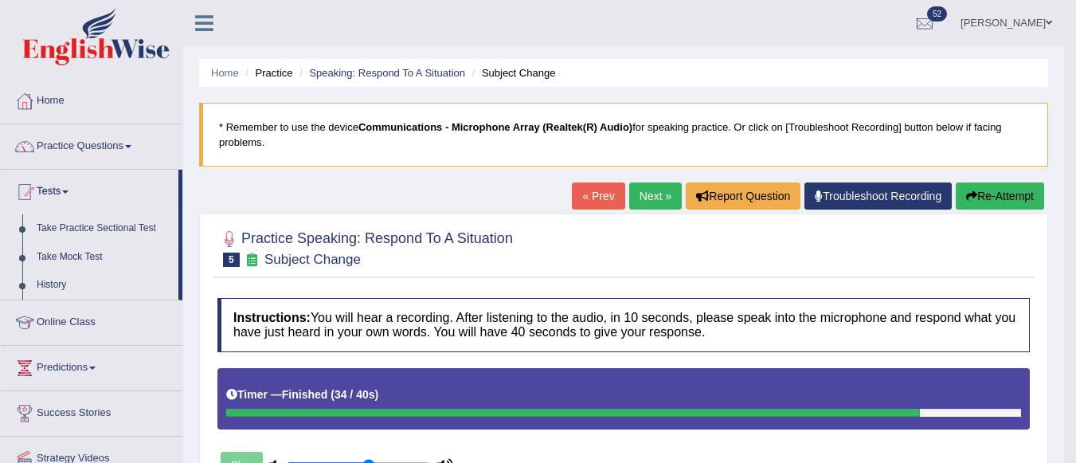
click at [96, 229] on link "Take Practice Sectional Test" at bounding box center [103, 228] width 149 height 29
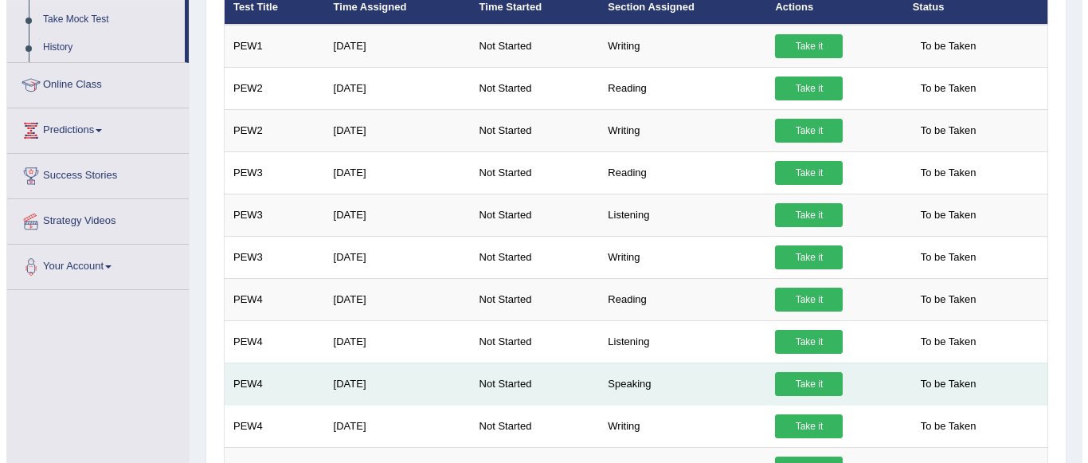
scroll to position [239, 0]
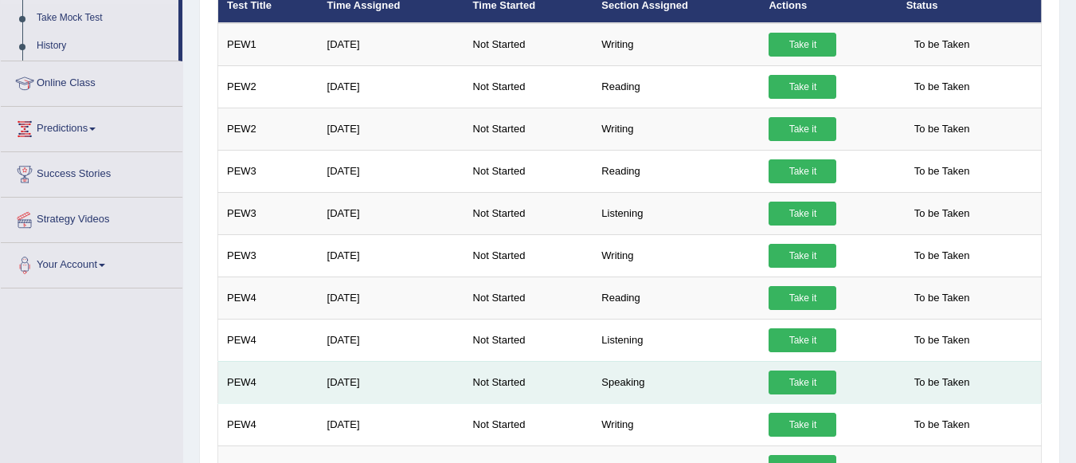
click at [805, 381] on link "Take it" at bounding box center [802, 382] width 68 height 24
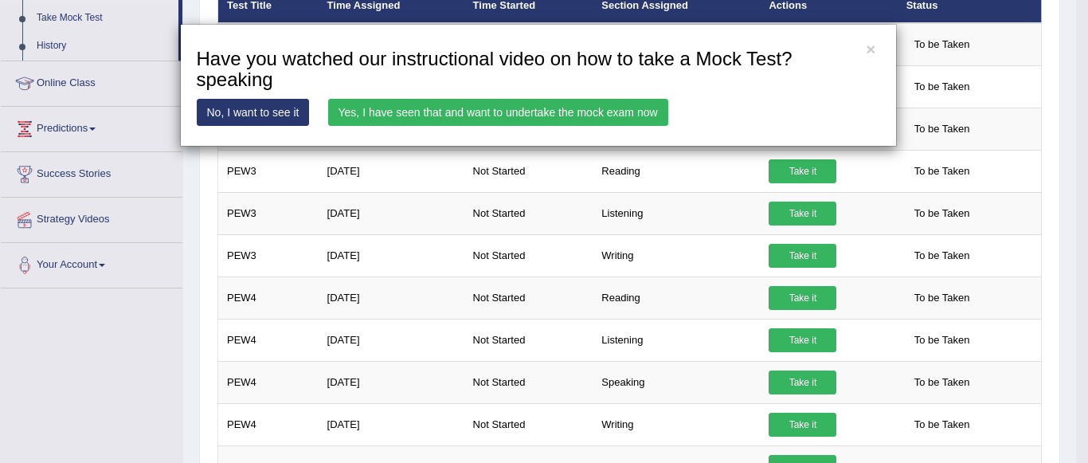
click at [446, 114] on link "Yes, I have seen that and want to undertake the mock exam now" at bounding box center [498, 112] width 340 height 27
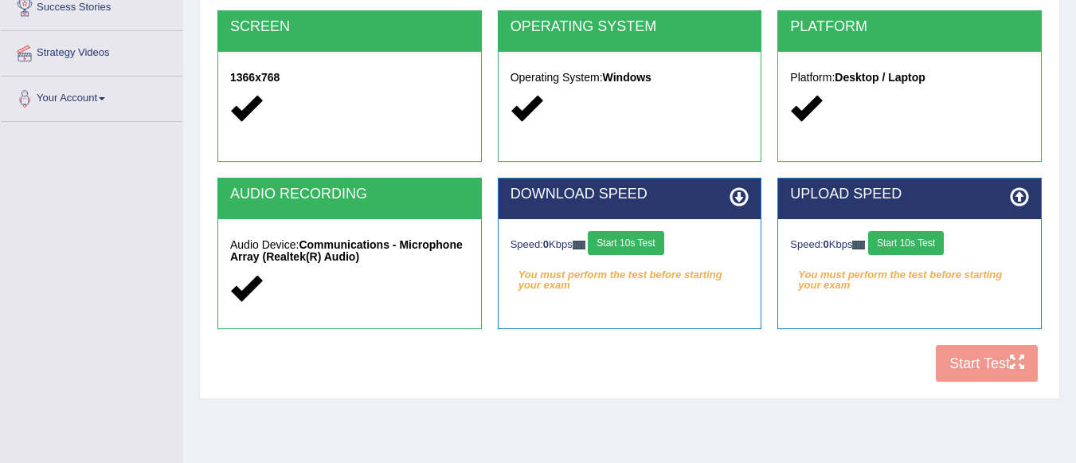
scroll to position [373, 0]
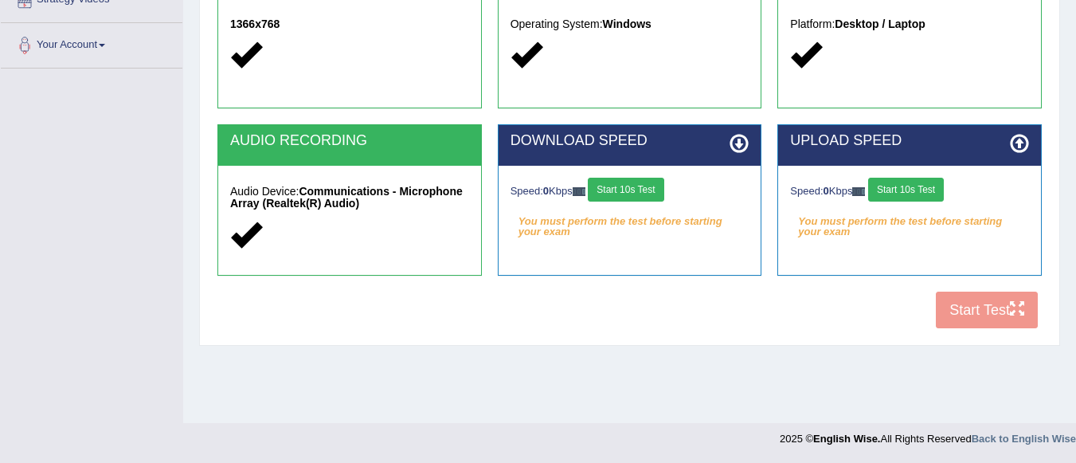
click at [651, 194] on button "Start 10s Test" at bounding box center [626, 190] width 76 height 24
click at [919, 188] on button "Start 10s Test" at bounding box center [906, 190] width 76 height 24
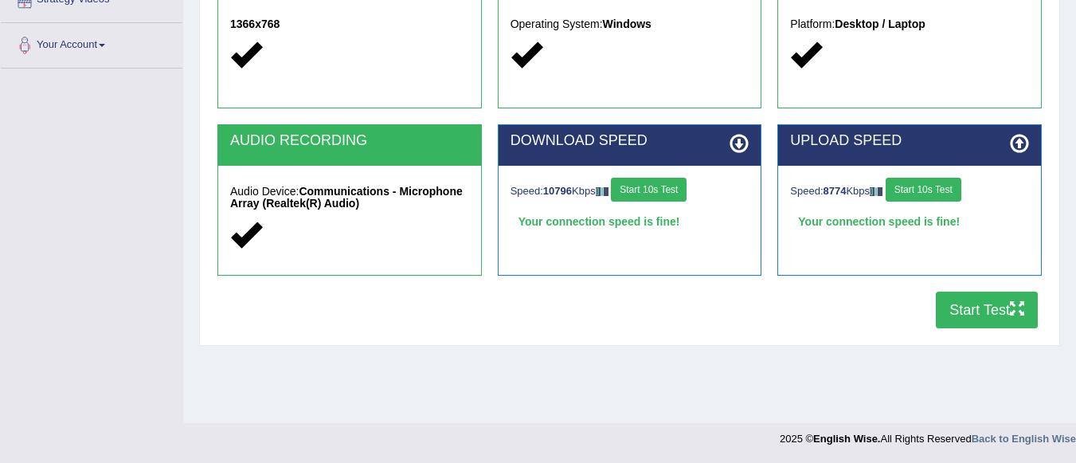
click at [972, 314] on button "Start Test" at bounding box center [987, 309] width 102 height 37
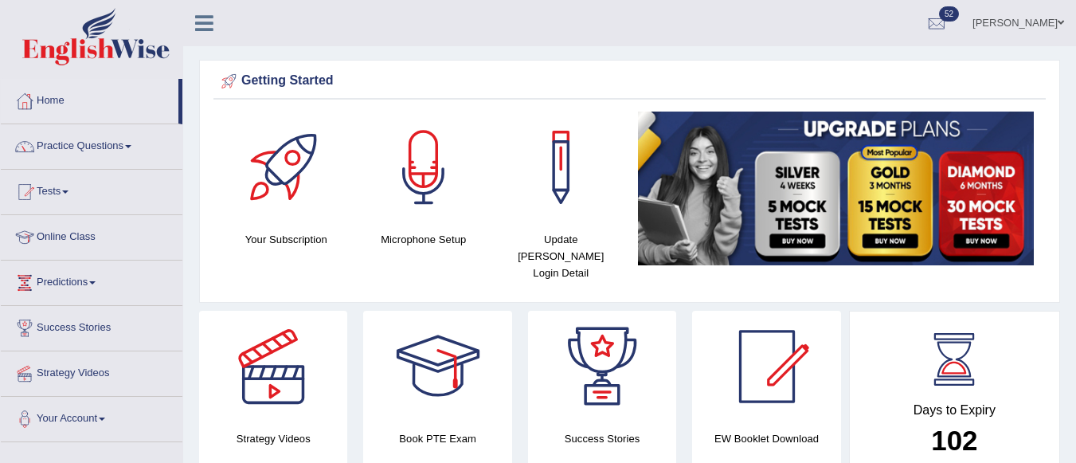
click at [775, 220] on img at bounding box center [836, 188] width 397 height 154
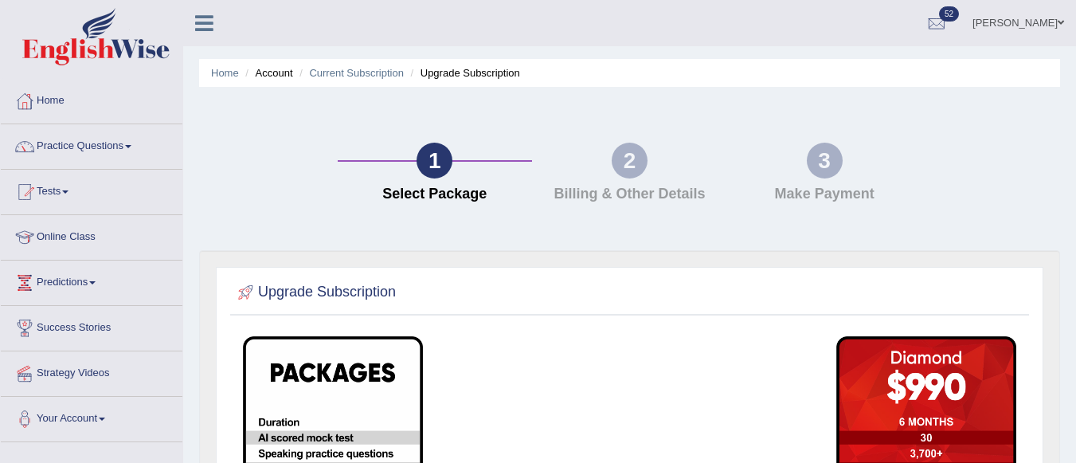
click at [435, 161] on div "1" at bounding box center [434, 161] width 36 height 36
click at [613, 161] on div "2" at bounding box center [630, 161] width 36 height 36
click at [349, 74] on link "Current Subscription" at bounding box center [356, 73] width 95 height 12
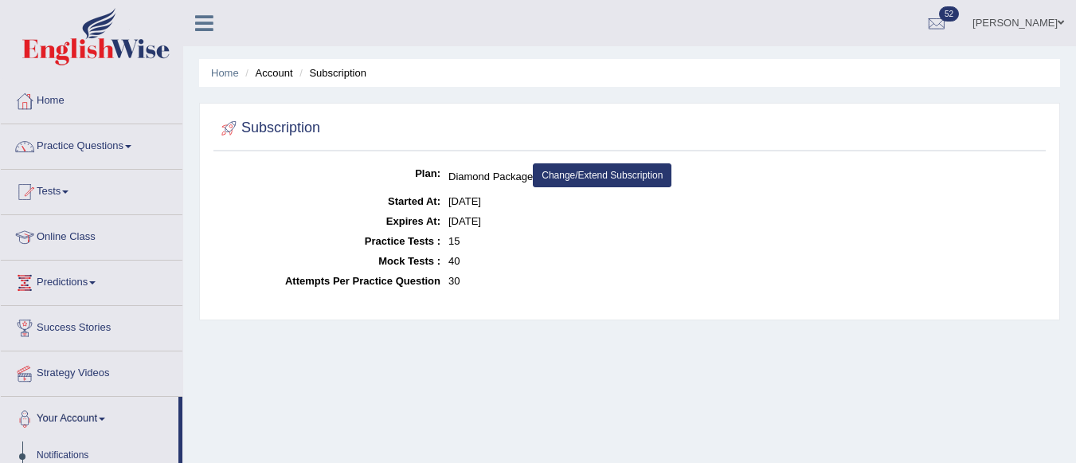
click at [272, 71] on li "Account" at bounding box center [266, 72] width 51 height 15
click at [221, 76] on link "Home" at bounding box center [225, 73] width 28 height 12
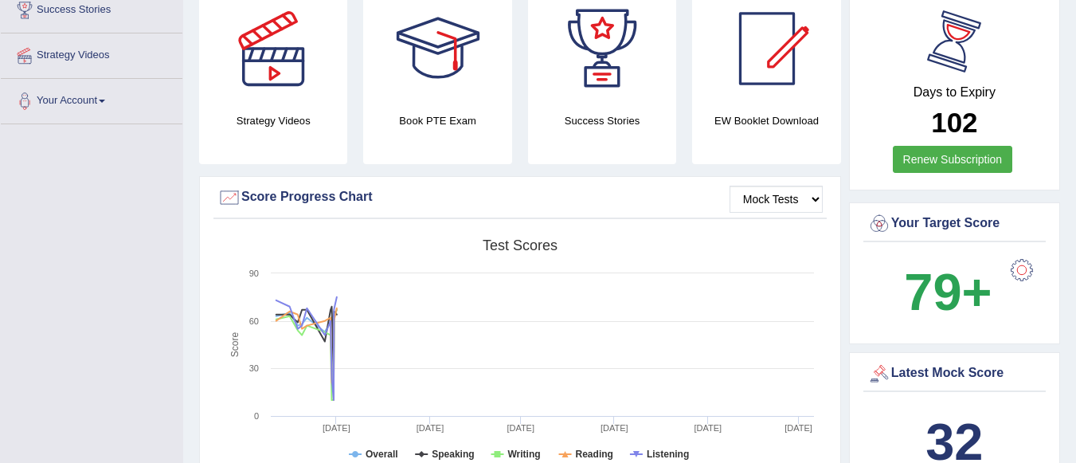
scroll to position [319, 0]
click at [947, 145] on link "Renew Subscription" at bounding box center [953, 158] width 120 height 27
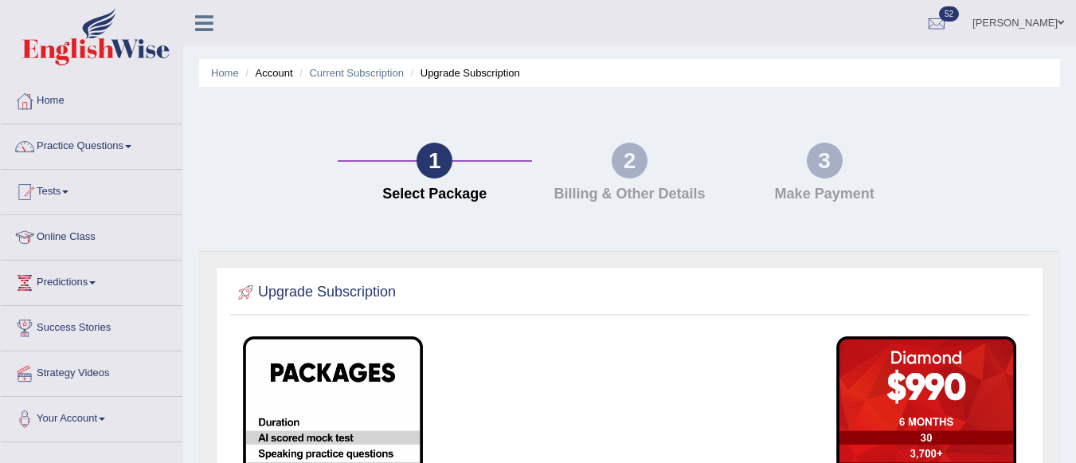
click at [499, 74] on li "Upgrade Subscription" at bounding box center [463, 72] width 113 height 15
click at [380, 73] on link "Current Subscription" at bounding box center [356, 73] width 95 height 12
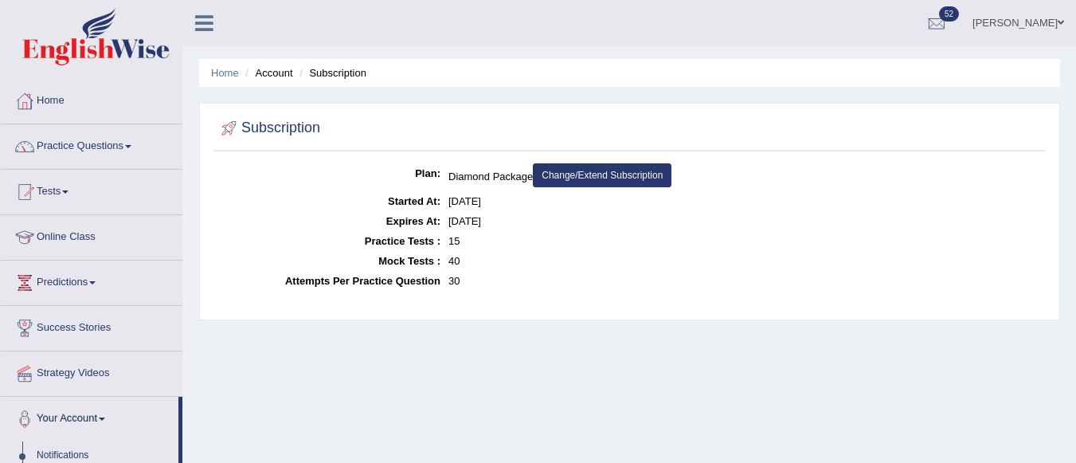
click at [599, 177] on link "Change/Extend Subscription" at bounding box center [602, 175] width 139 height 24
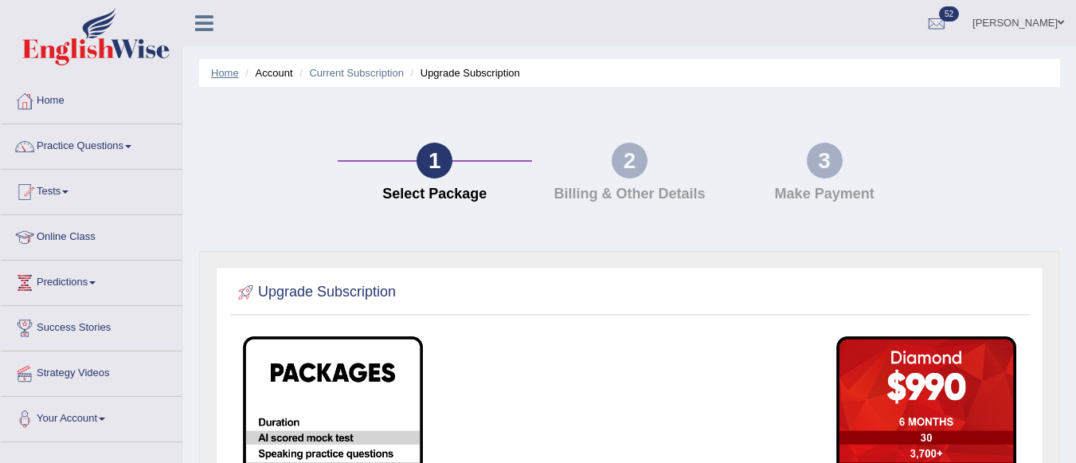
click at [219, 72] on link "Home" at bounding box center [225, 73] width 28 height 12
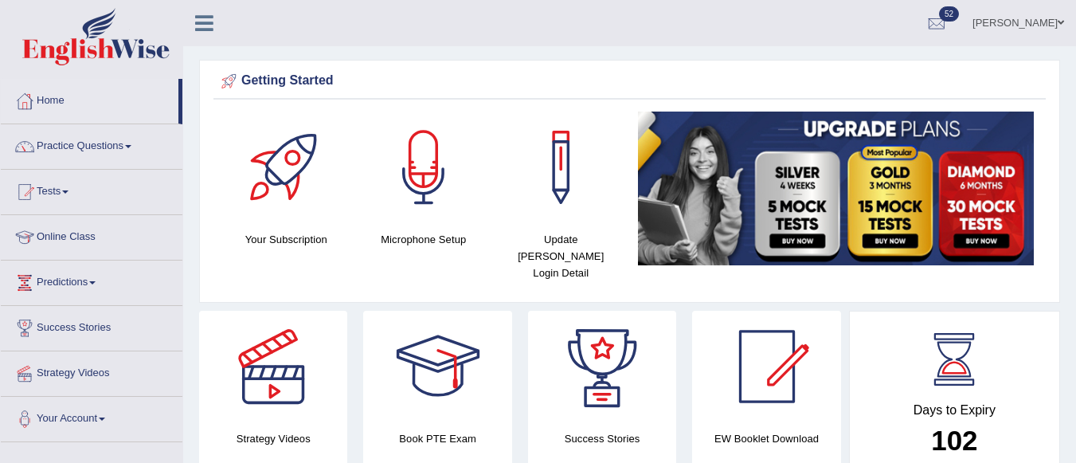
click at [960, 202] on img at bounding box center [836, 188] width 397 height 154
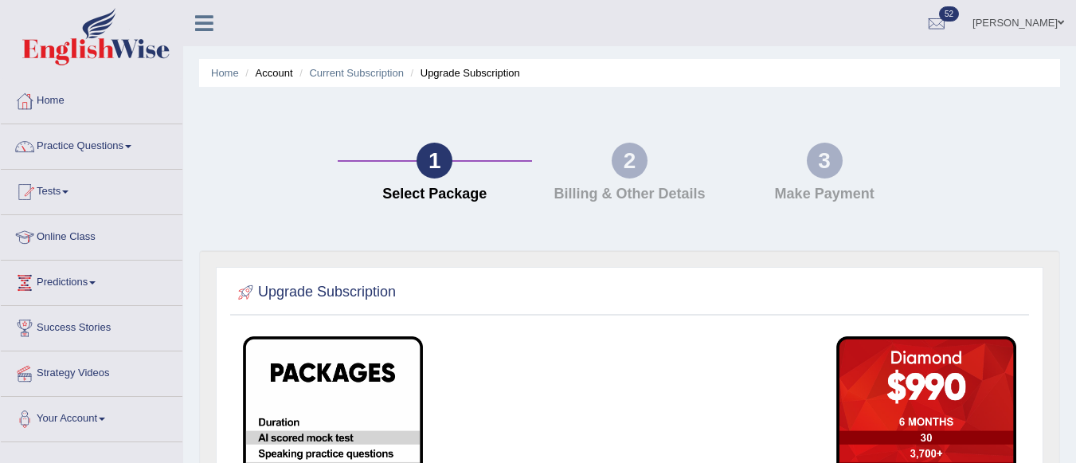
click at [52, 96] on link "Home" at bounding box center [92, 99] width 182 height 40
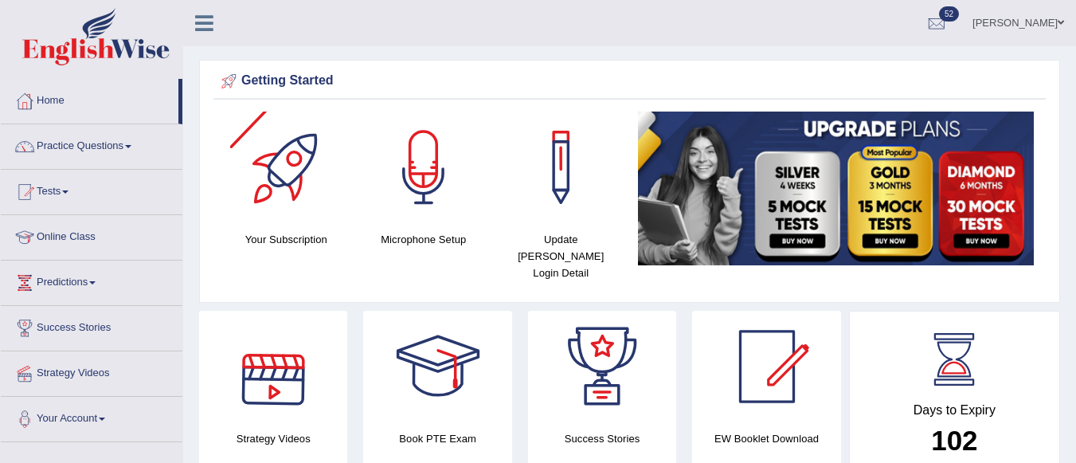
click at [284, 171] on div at bounding box center [285, 166] width 111 height 111
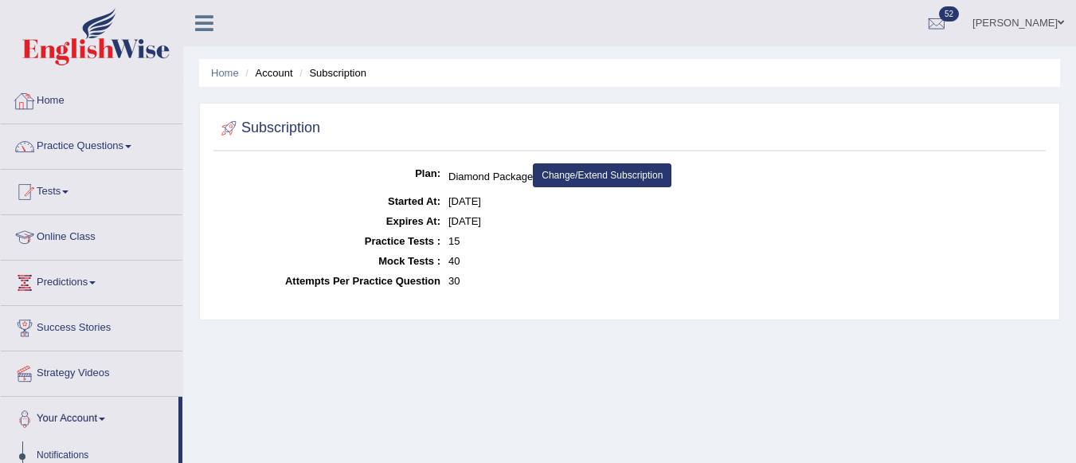
click at [57, 99] on link "Home" at bounding box center [92, 99] width 182 height 40
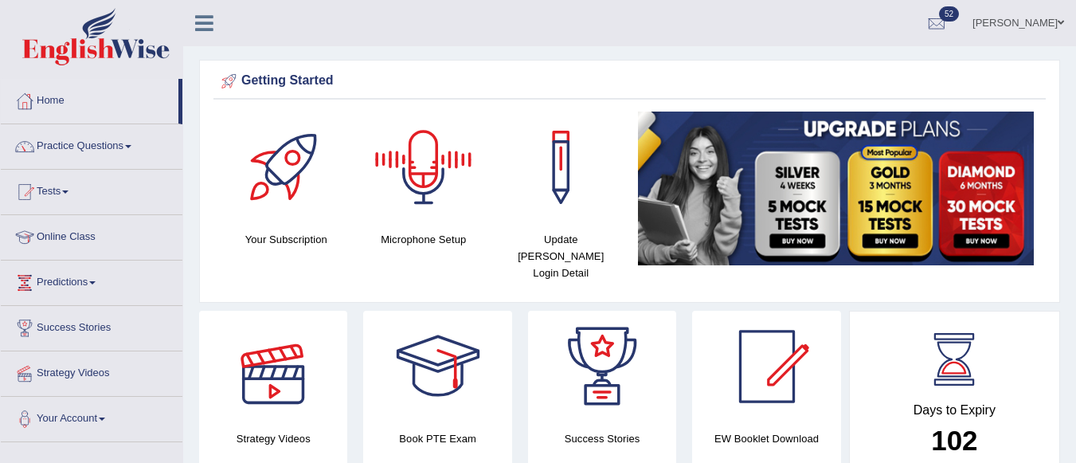
click at [282, 364] on div at bounding box center [272, 366] width 111 height 111
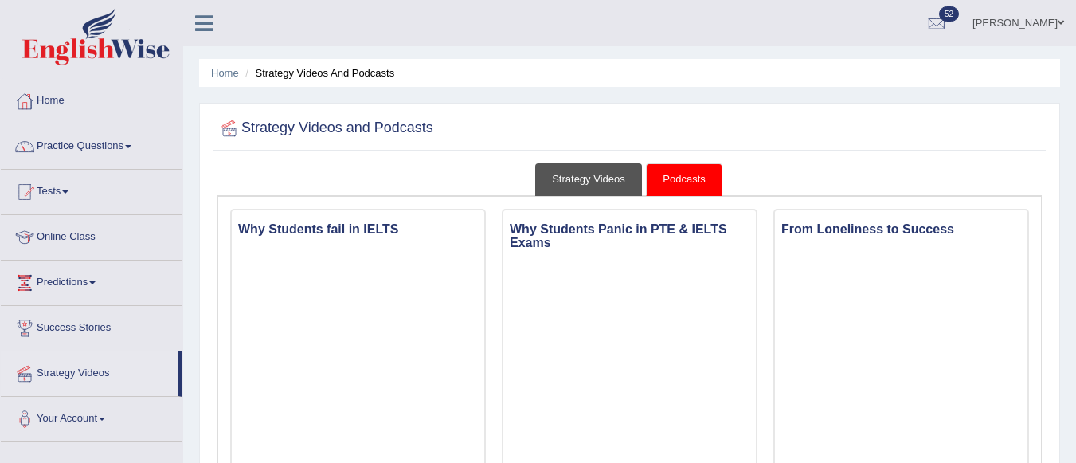
click at [608, 174] on link "Strategy Videos" at bounding box center [588, 179] width 107 height 33
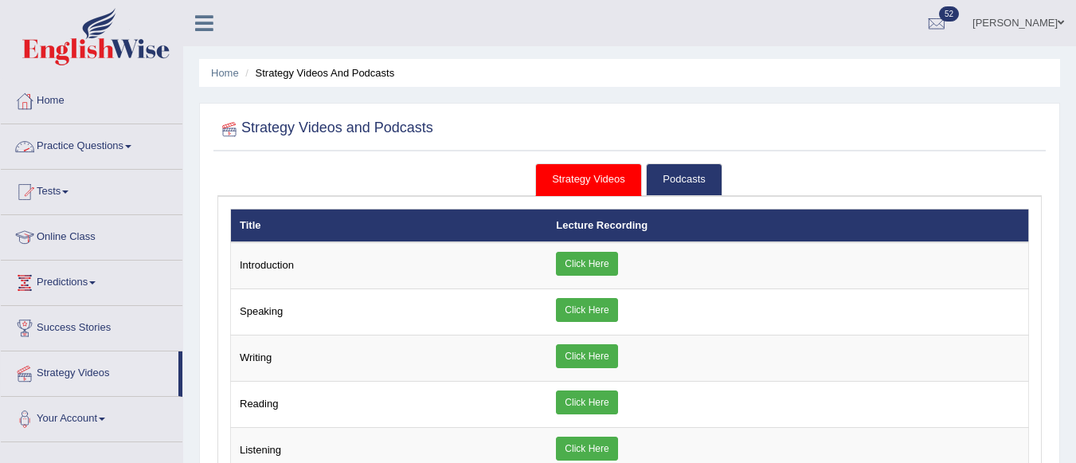
click at [79, 147] on link "Practice Questions" at bounding box center [92, 144] width 182 height 40
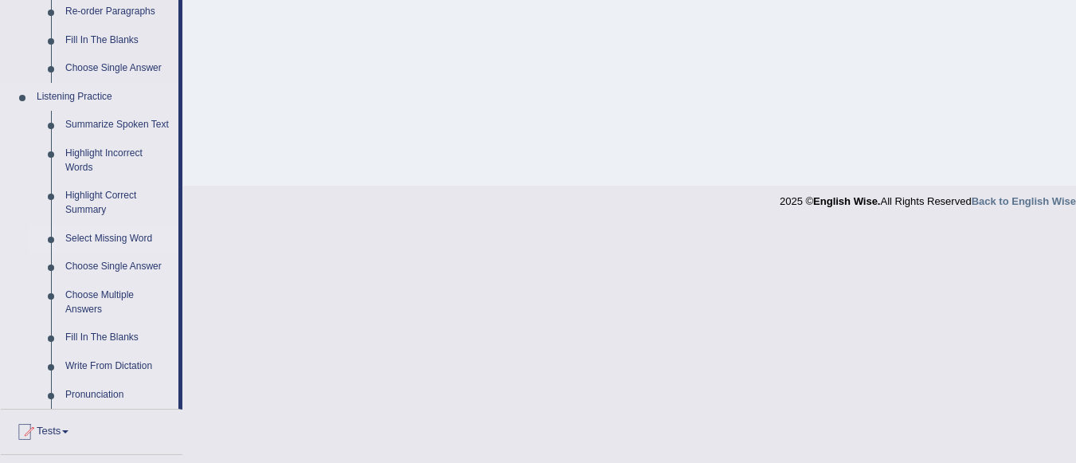
scroll to position [637, 0]
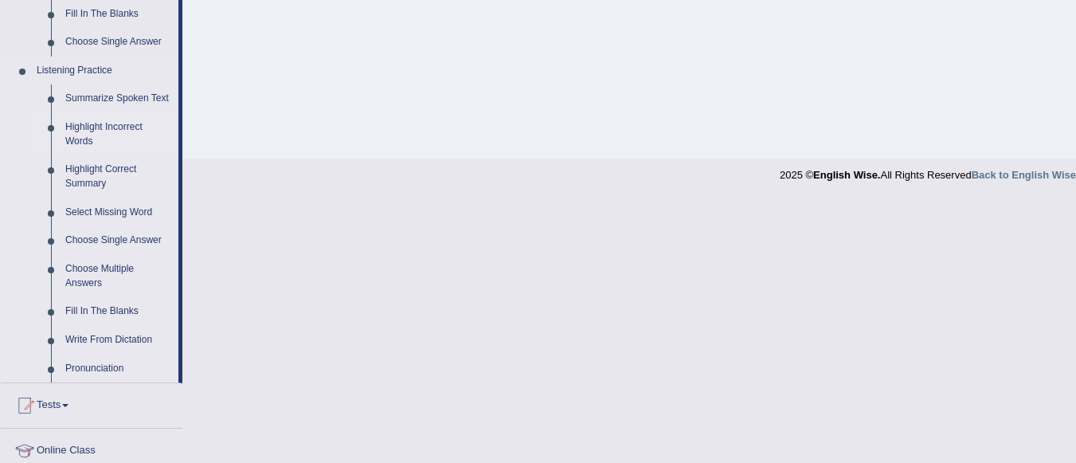
click at [116, 127] on link "Highlight Incorrect Words" at bounding box center [118, 134] width 120 height 42
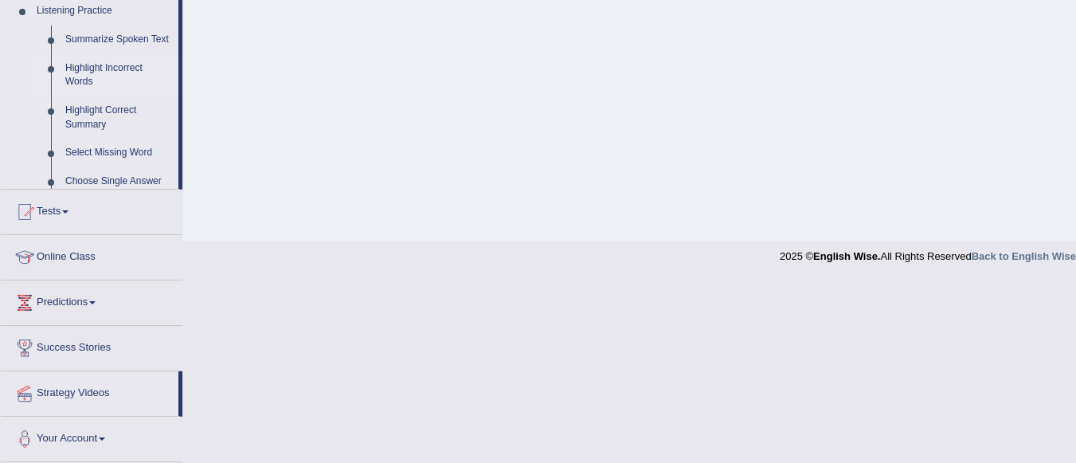
scroll to position [373, 0]
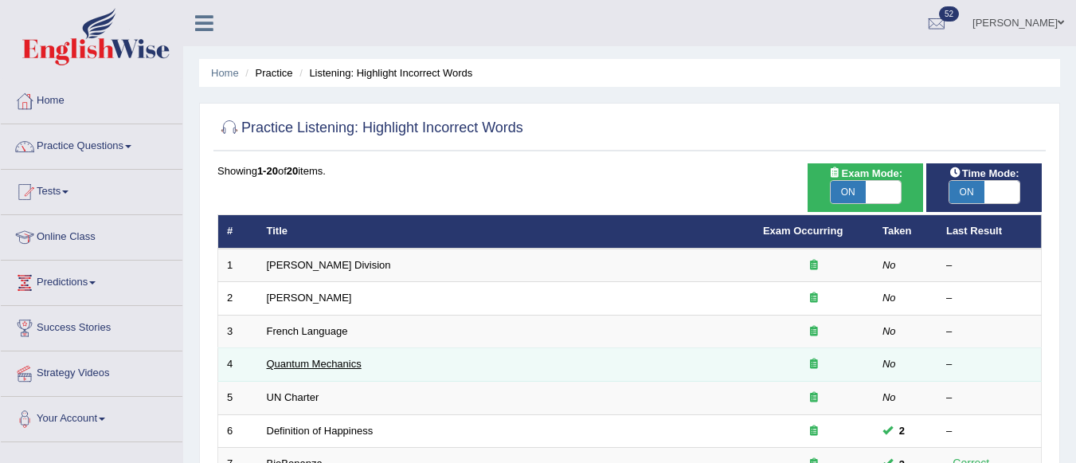
click at [335, 368] on link "Quantum Mechanics" at bounding box center [314, 364] width 95 height 12
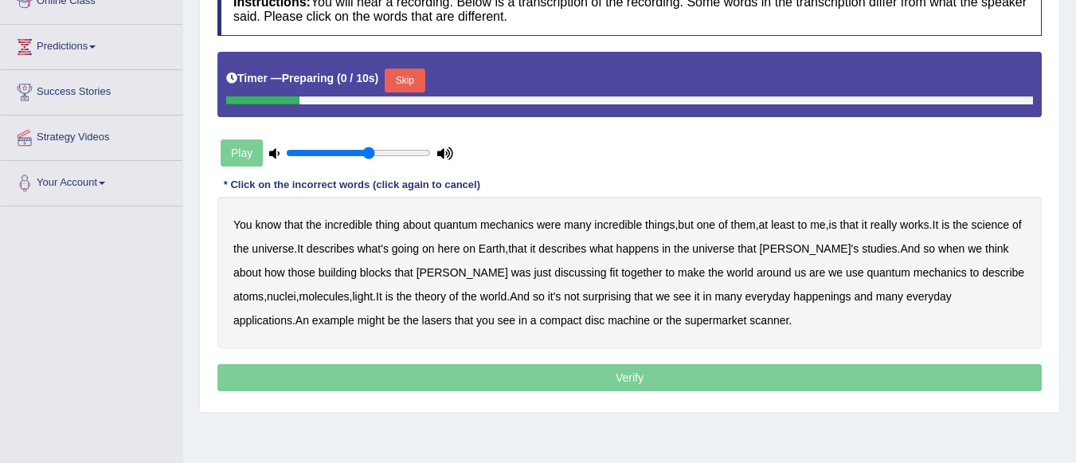
scroll to position [239, 0]
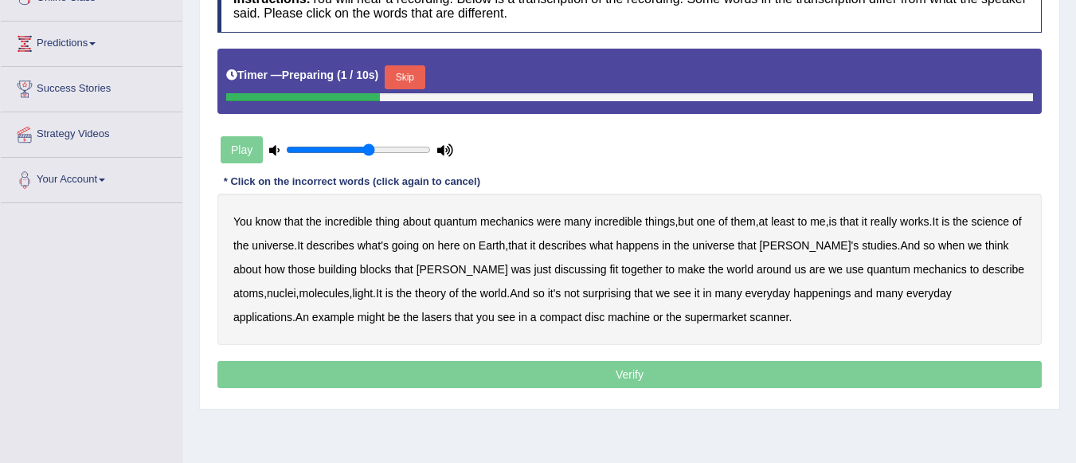
click at [420, 75] on button "Skip" at bounding box center [405, 77] width 40 height 24
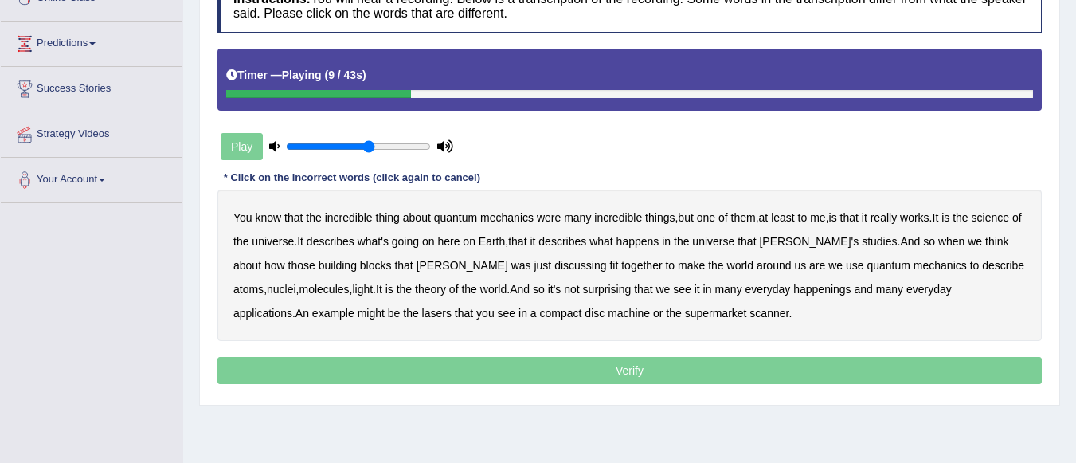
click at [988, 223] on b "science" at bounding box center [990, 217] width 37 height 13
click at [554, 267] on b "discussing" at bounding box center [580, 265] width 52 height 13
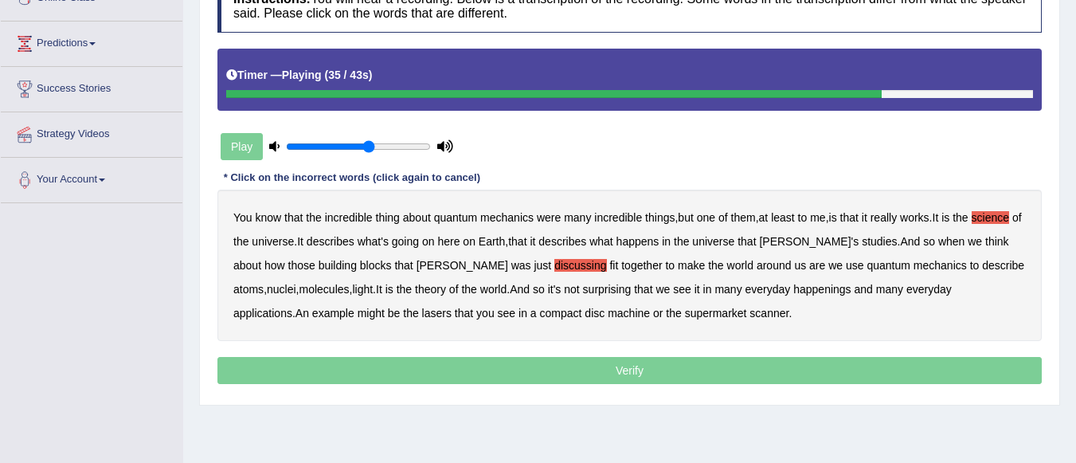
click at [793, 287] on b "happenings" at bounding box center [821, 289] width 57 height 13
click at [608, 311] on b "machine" at bounding box center [629, 313] width 42 height 13
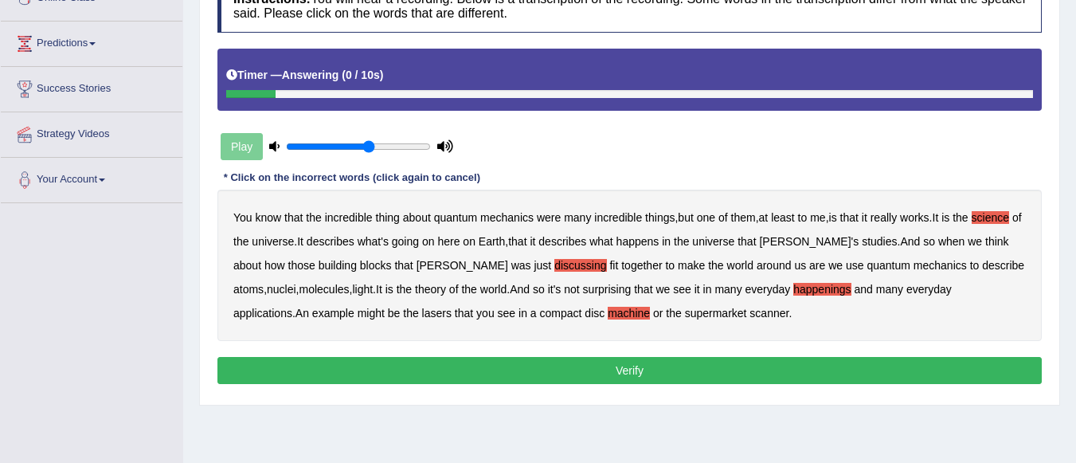
click at [627, 363] on button "Verify" at bounding box center [629, 370] width 824 height 27
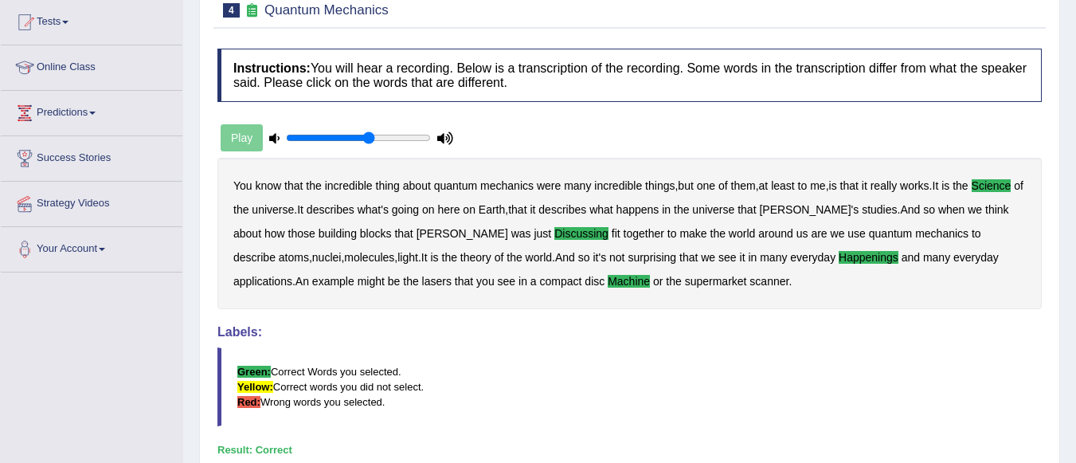
scroll to position [0, 0]
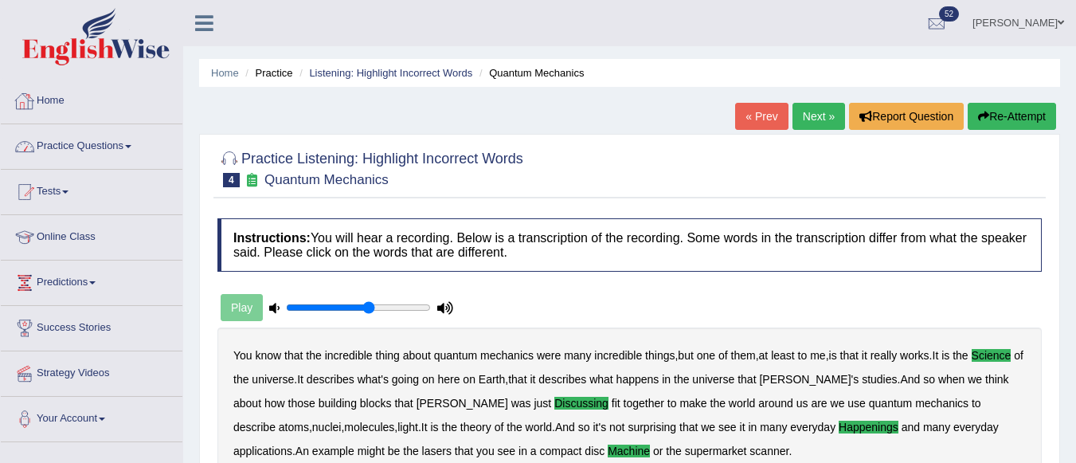
click at [45, 95] on link "Home" at bounding box center [92, 99] width 182 height 40
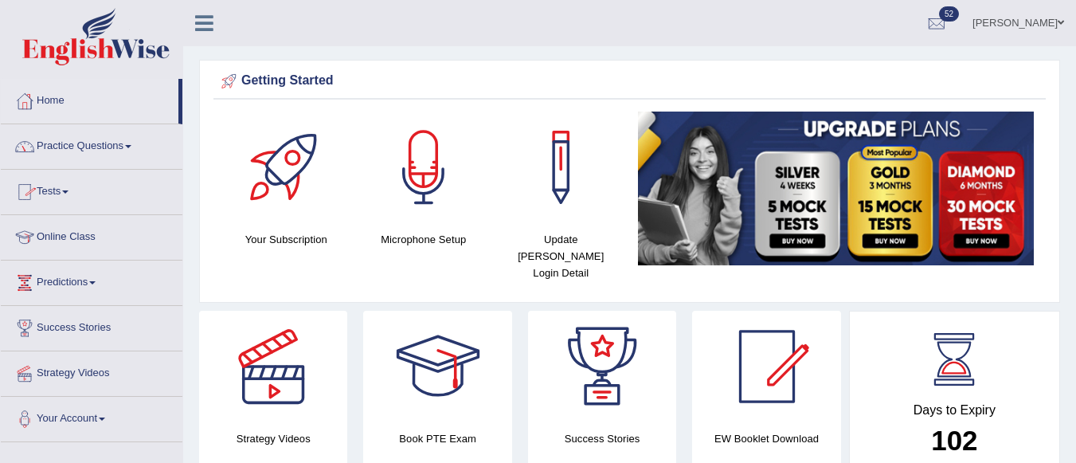
click at [49, 96] on link "Home" at bounding box center [90, 99] width 178 height 40
click at [45, 100] on link "Home" at bounding box center [90, 99] width 178 height 40
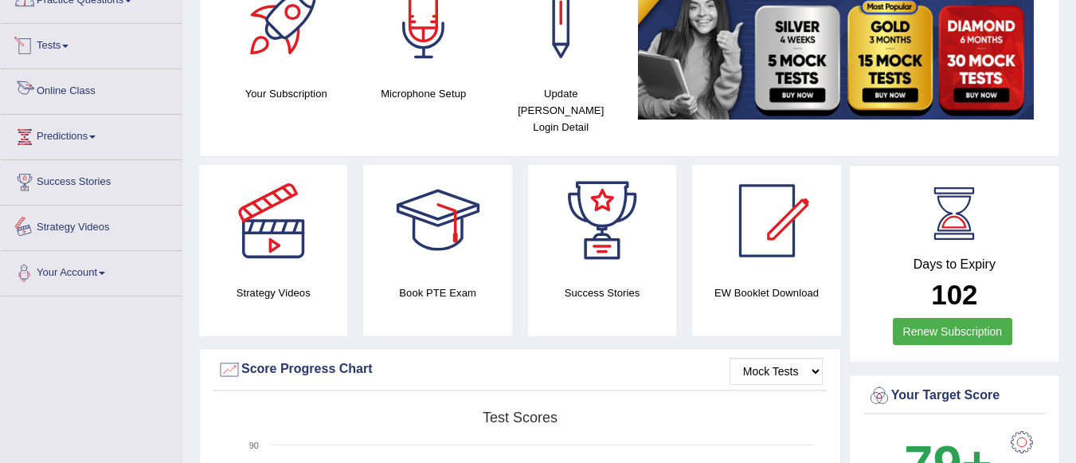
scroll to position [159, 0]
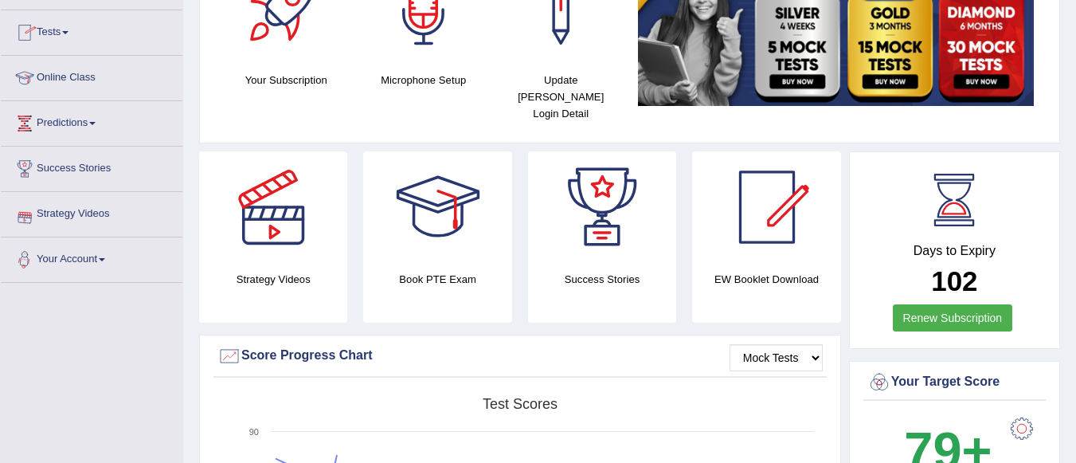
click at [105, 258] on span at bounding box center [102, 259] width 6 height 3
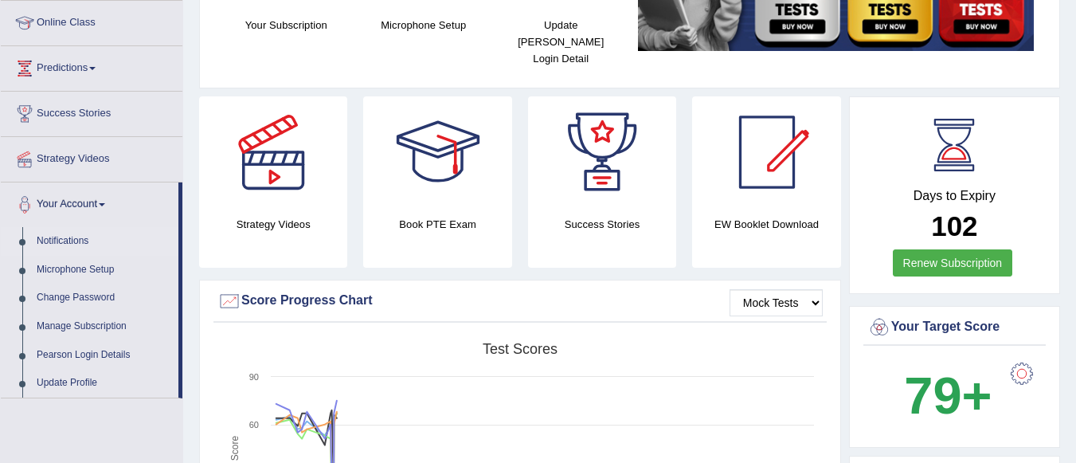
scroll to position [239, 0]
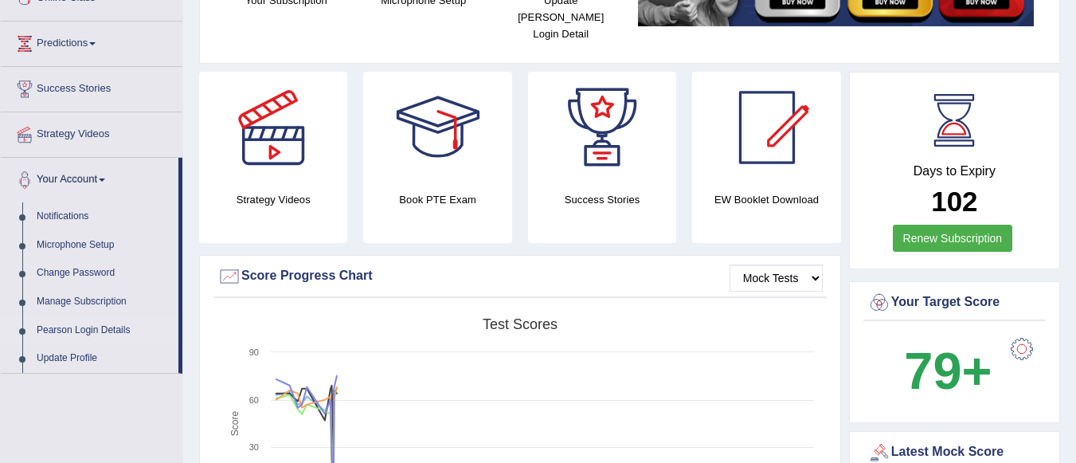
click at [100, 331] on link "Pearson Login Details" at bounding box center [103, 330] width 149 height 29
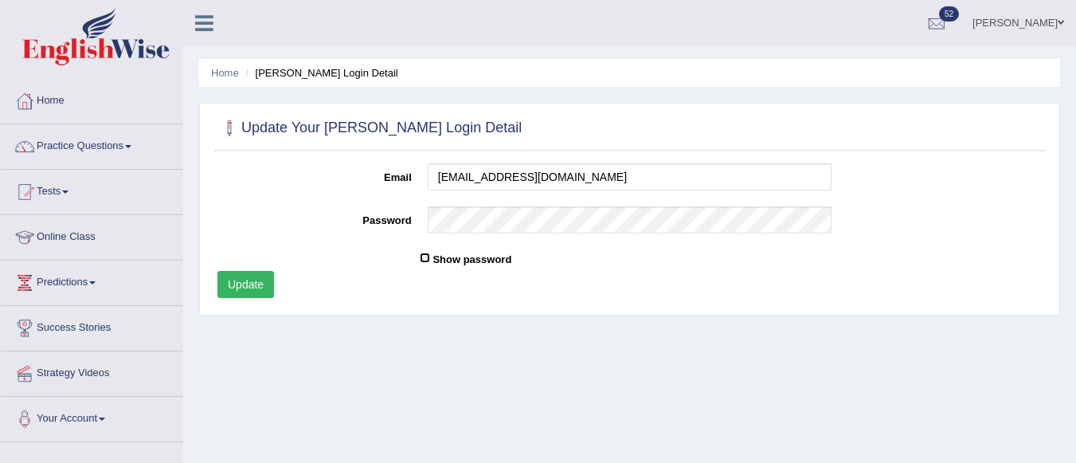
click at [426, 261] on input "Show password" at bounding box center [425, 257] width 10 height 10
checkbox input "true"
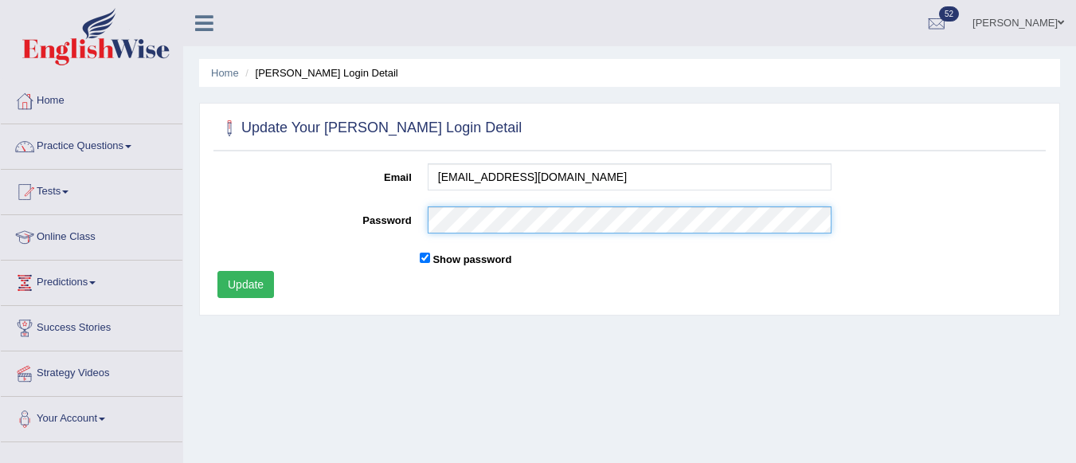
click at [221, 208] on div "Password" at bounding box center [629, 223] width 840 height 35
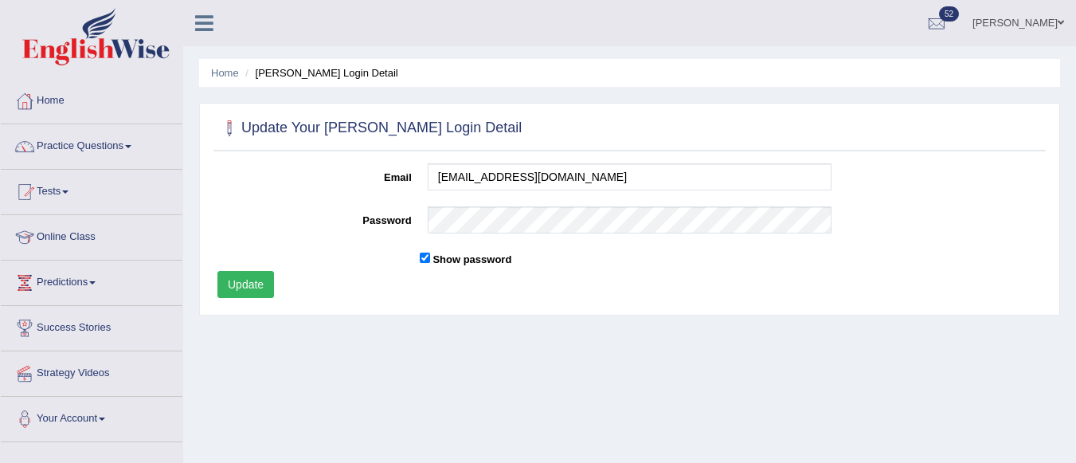
click at [261, 287] on button "Update" at bounding box center [245, 284] width 57 height 27
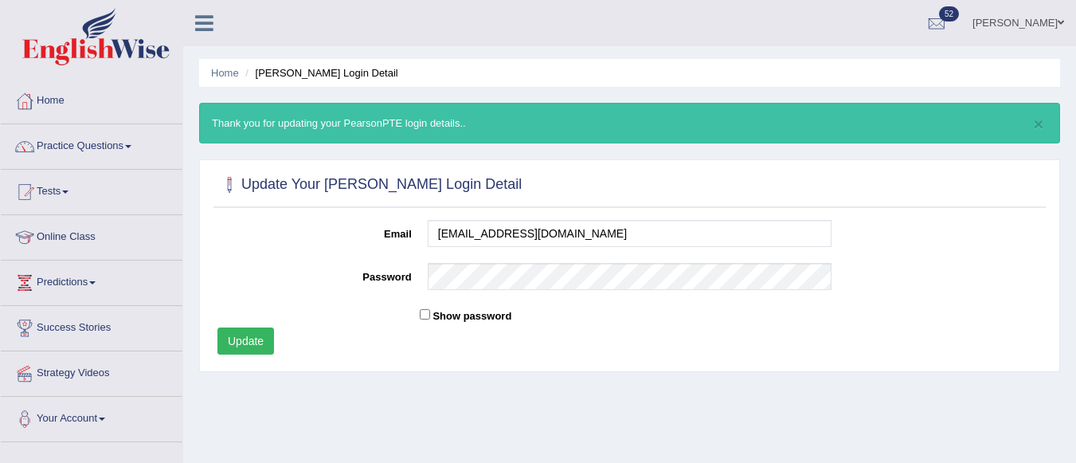
click at [61, 100] on link "Home" at bounding box center [92, 99] width 182 height 40
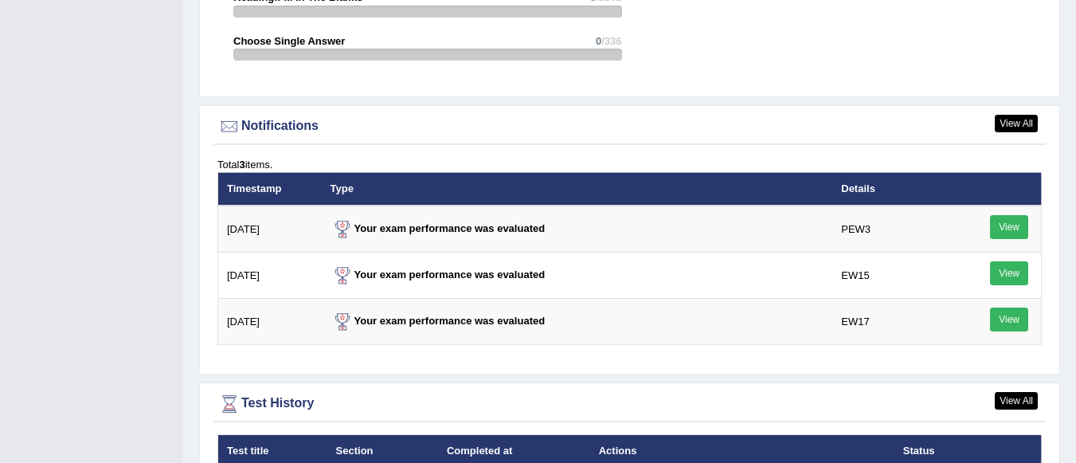
scroll to position [1991, 0]
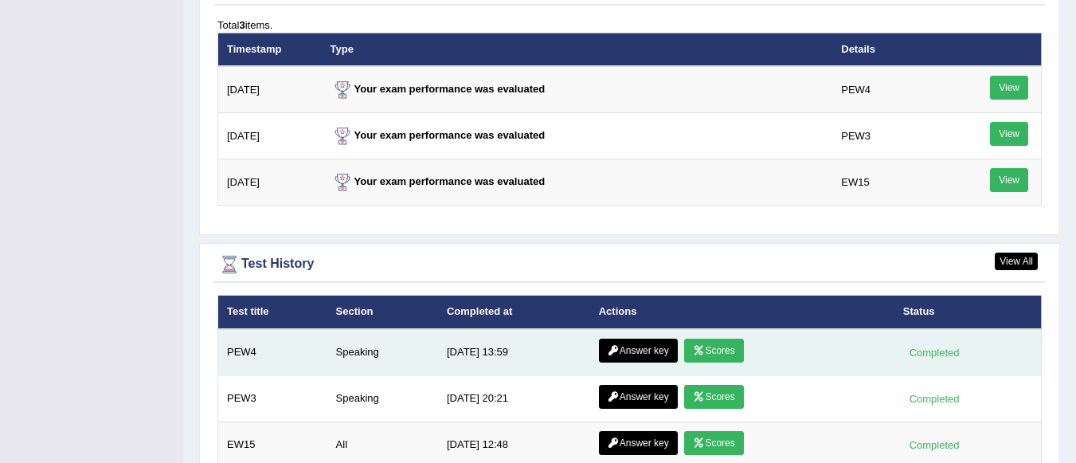
click at [717, 338] on link "Scores" at bounding box center [713, 350] width 59 height 24
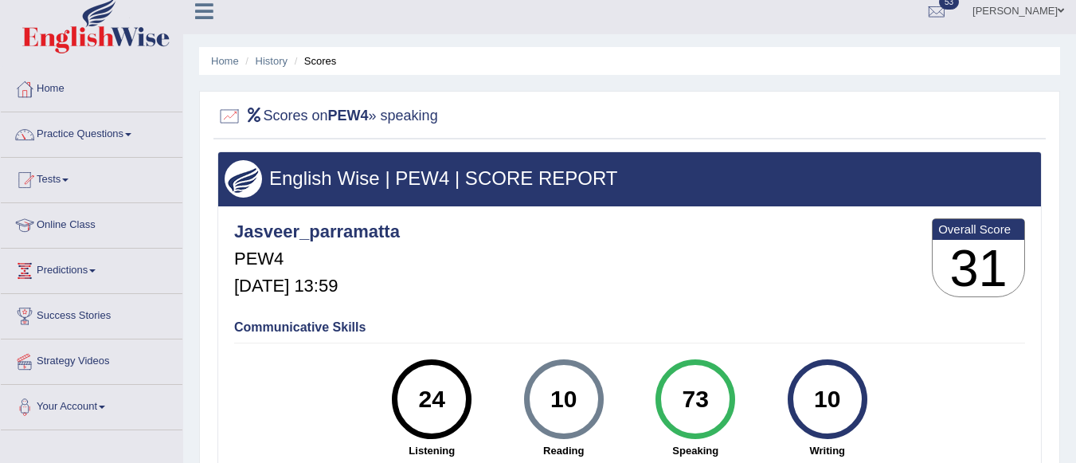
scroll to position [373, 0]
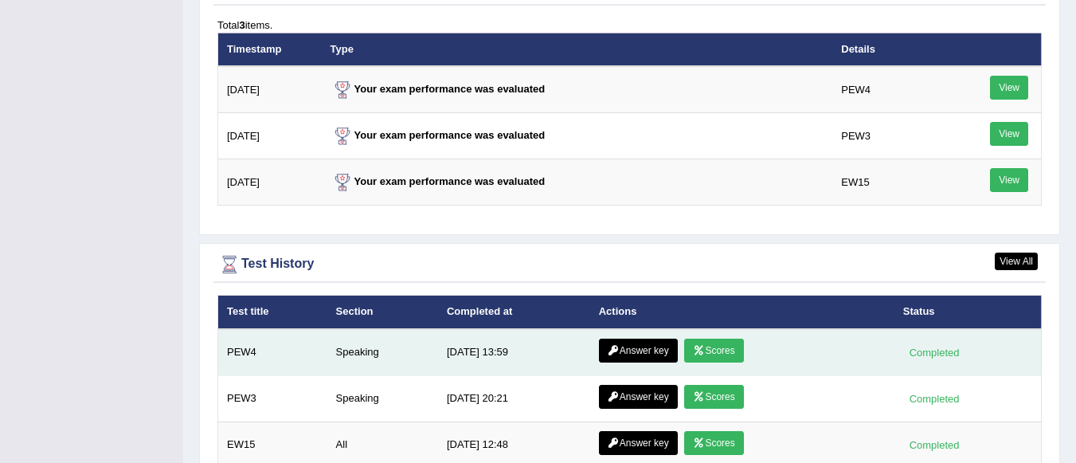
click at [639, 338] on link "Answer key" at bounding box center [638, 350] width 79 height 24
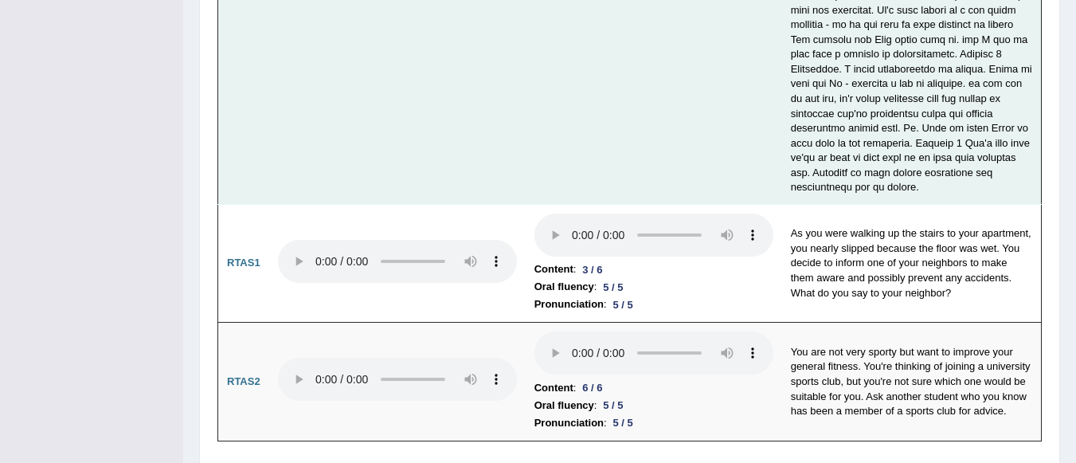
scroll to position [5856, 0]
